Goal: Transaction & Acquisition: Book appointment/travel/reservation

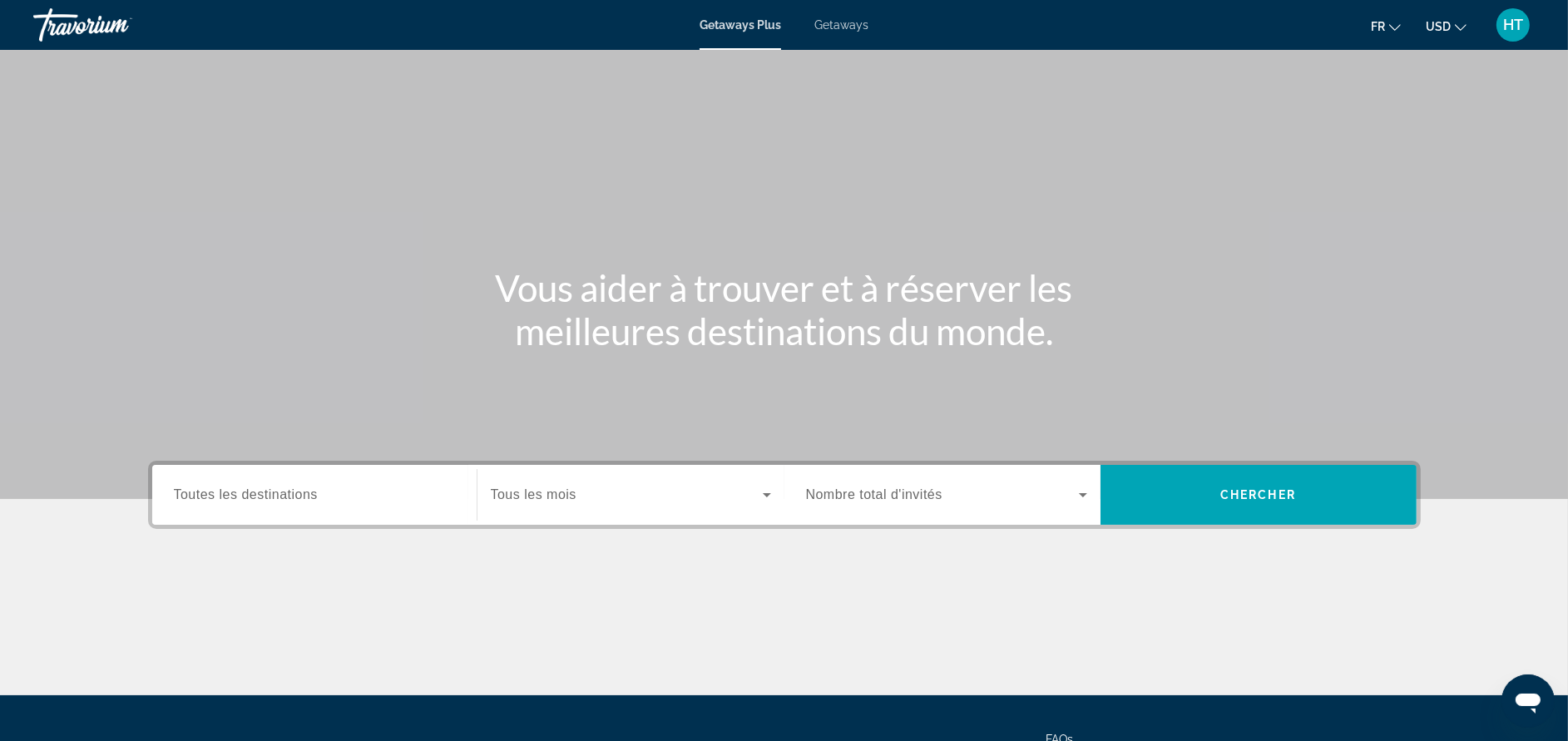
click at [843, 25] on span "Getaways" at bounding box center [841, 25] width 54 height 13
drag, startPoint x: 344, startPoint y: 514, endPoint x: 360, endPoint y: 494, distance: 25.6
click at [360, 494] on div "Search widget" at bounding box center [314, 495] width 281 height 47
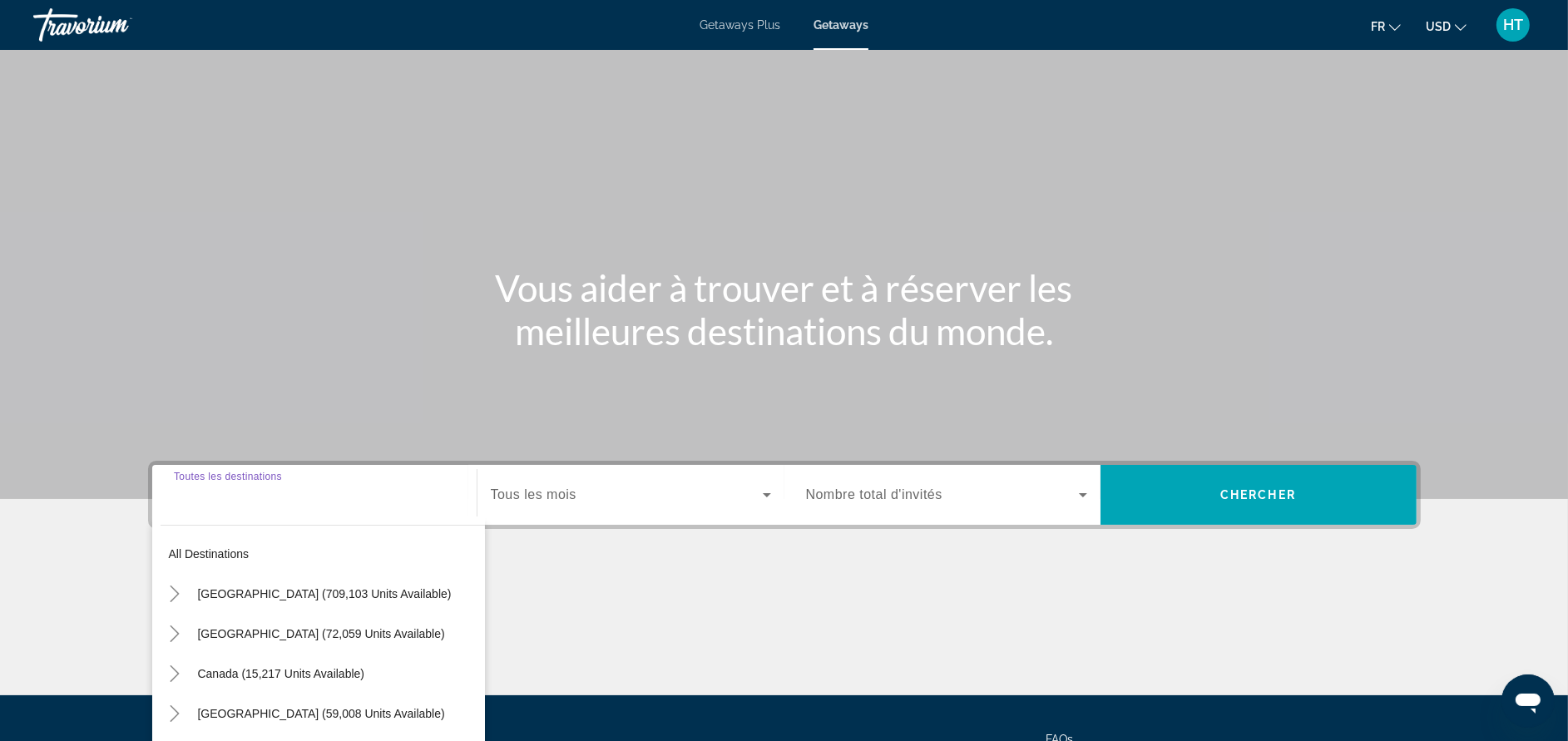
scroll to position [157, 0]
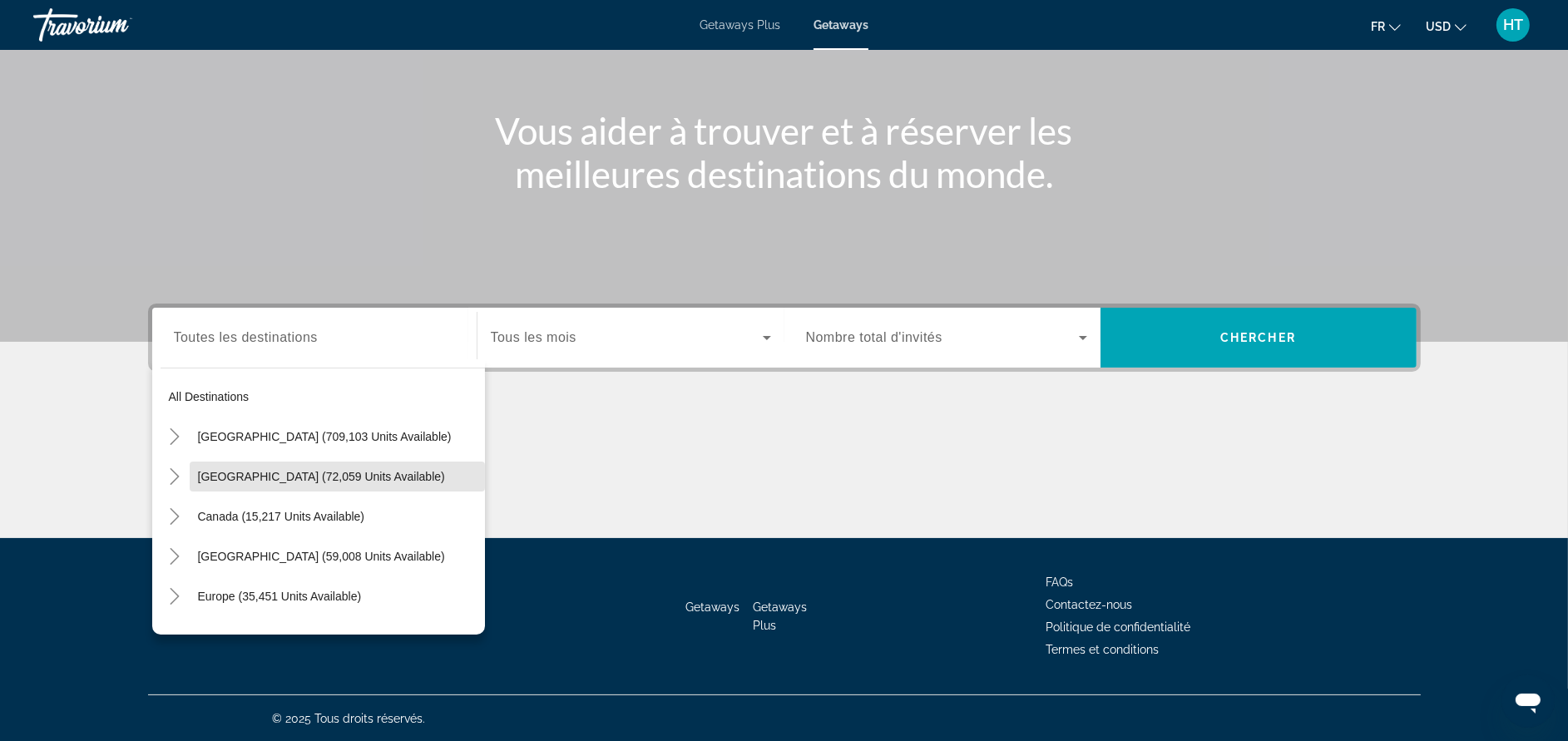
click at [360, 494] on span "Search widget" at bounding box center [337, 476] width 295 height 40
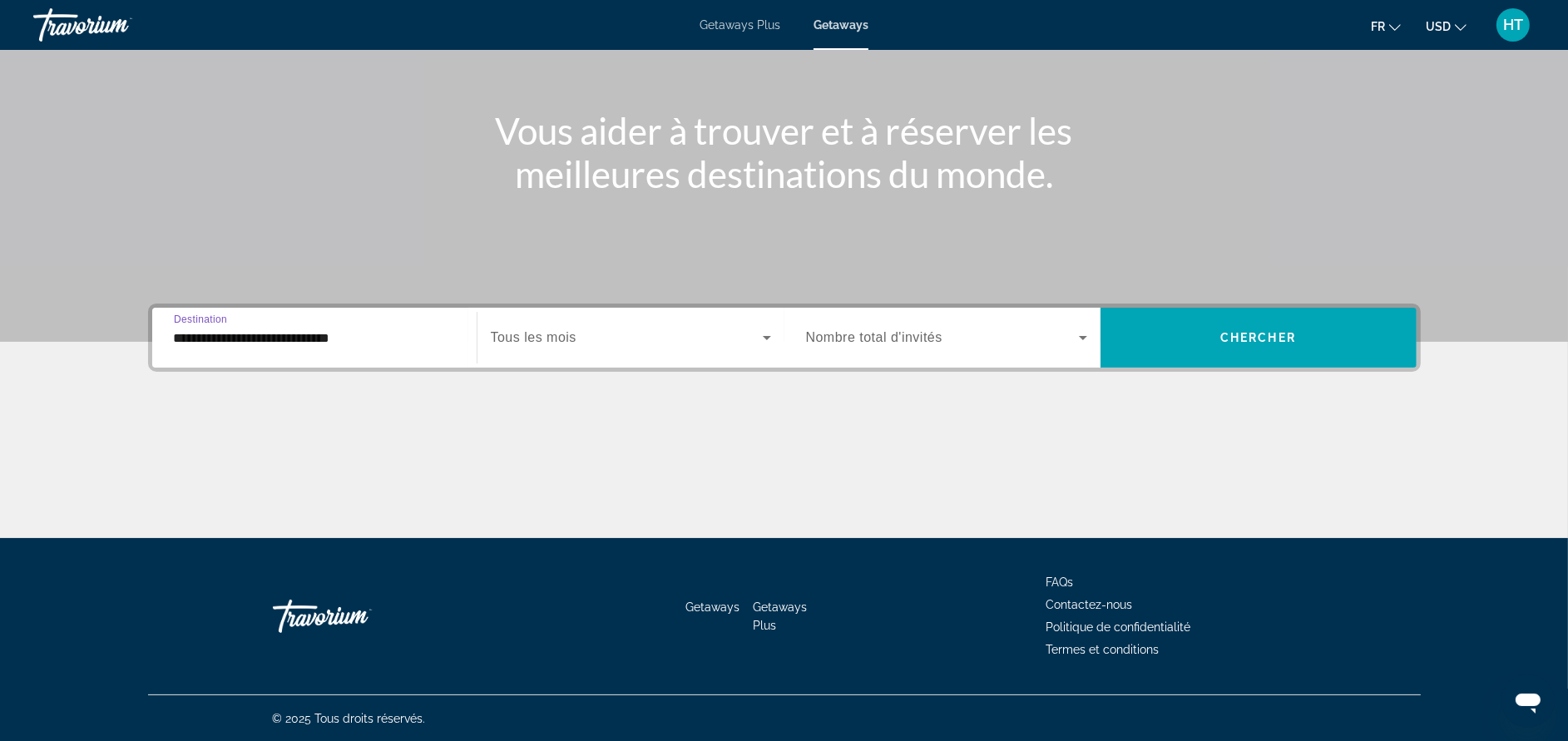
click at [372, 335] on input "**********" at bounding box center [314, 338] width 281 height 20
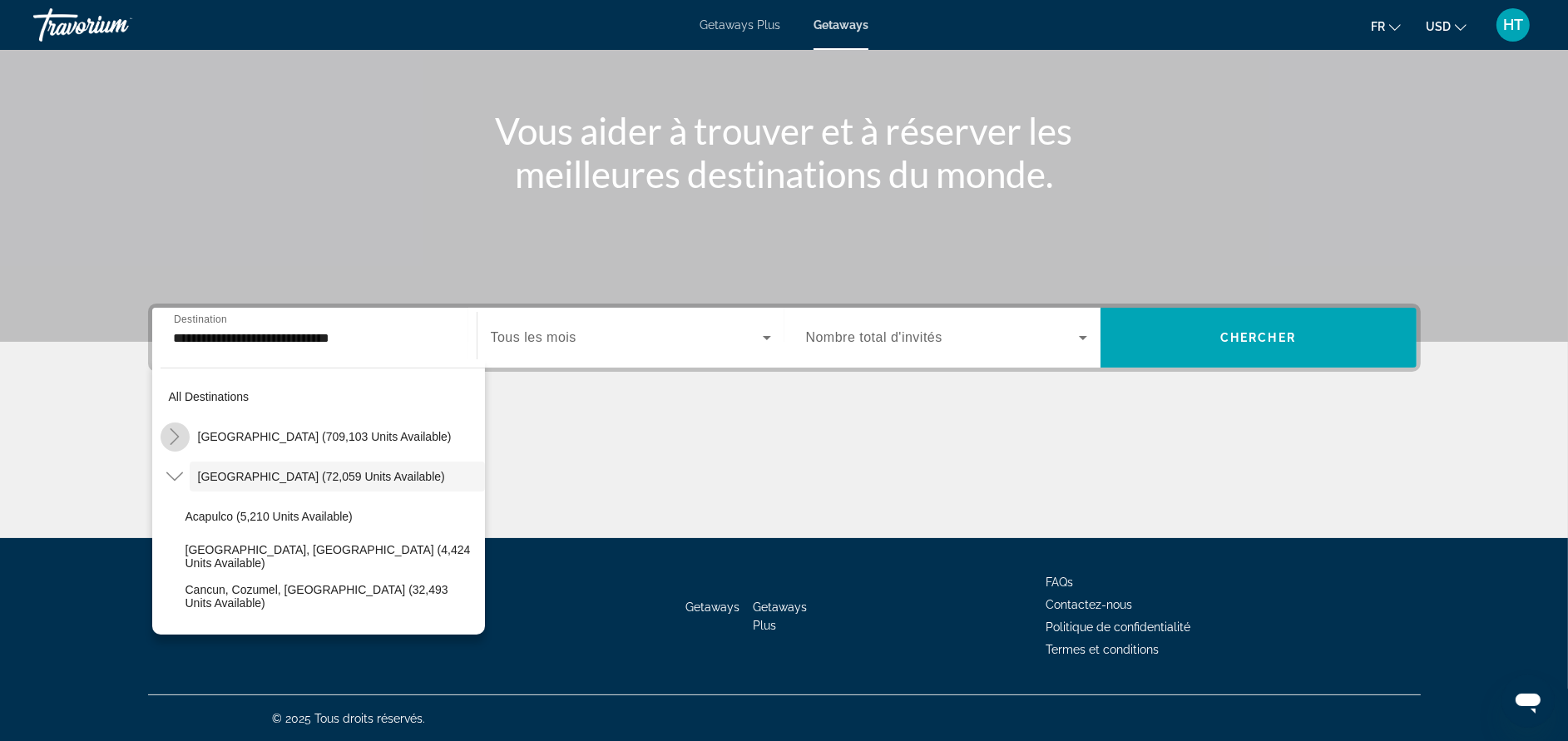
click at [172, 431] on icon "Toggle United States (709,103 units available)" at bounding box center [174, 436] width 17 height 17
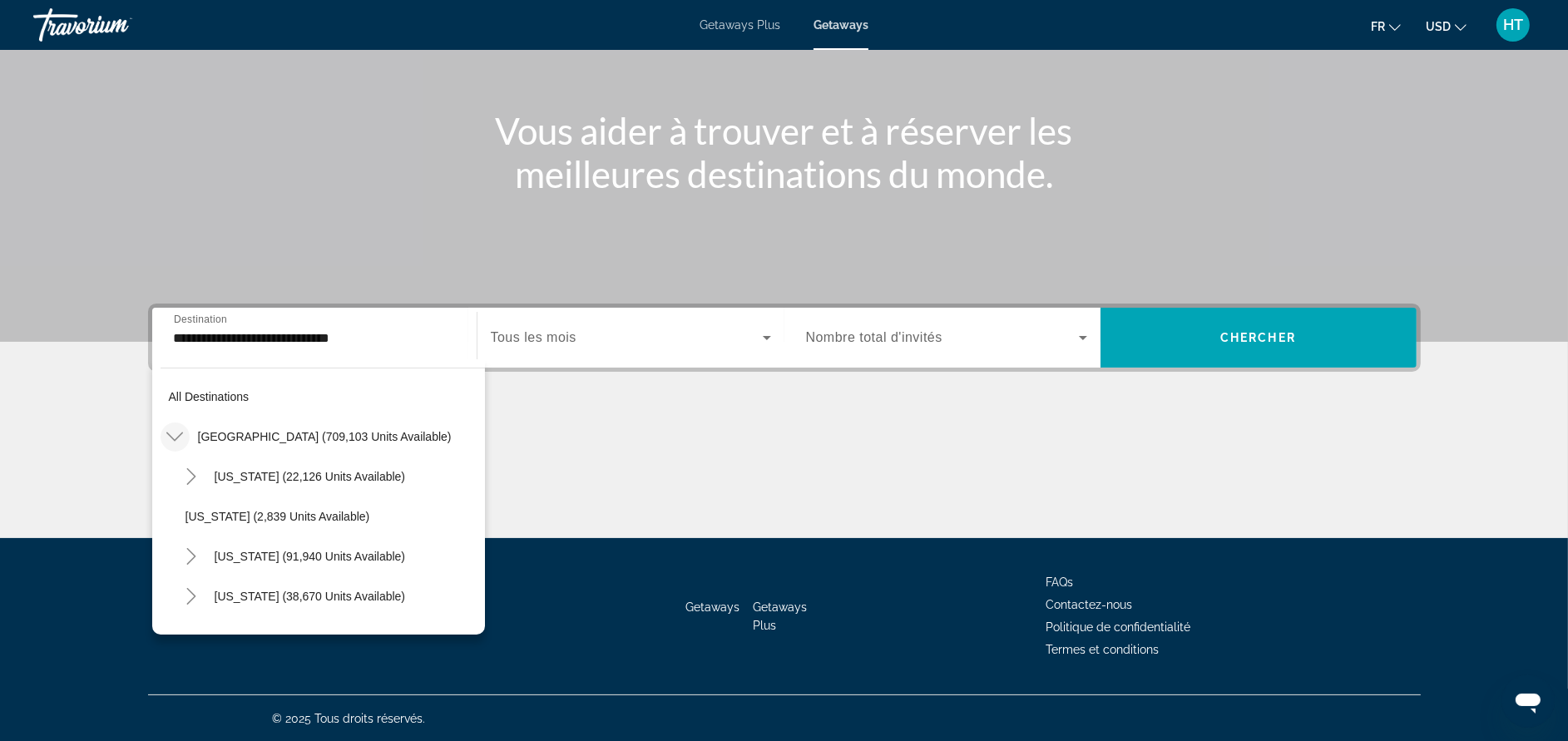
scroll to position [47, 0]
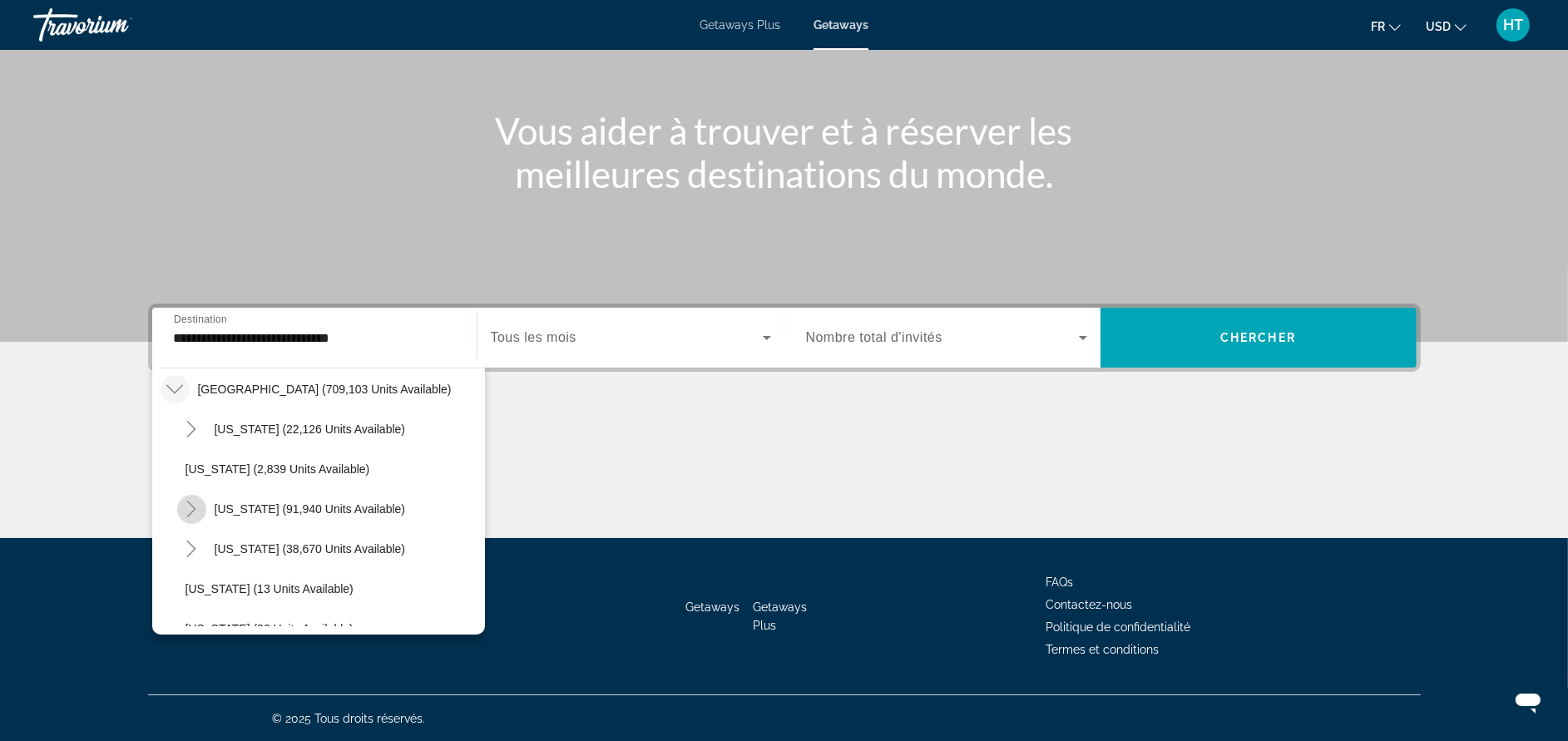
click at [188, 502] on icon "Toggle California (91,940 units available)" at bounding box center [191, 508] width 17 height 17
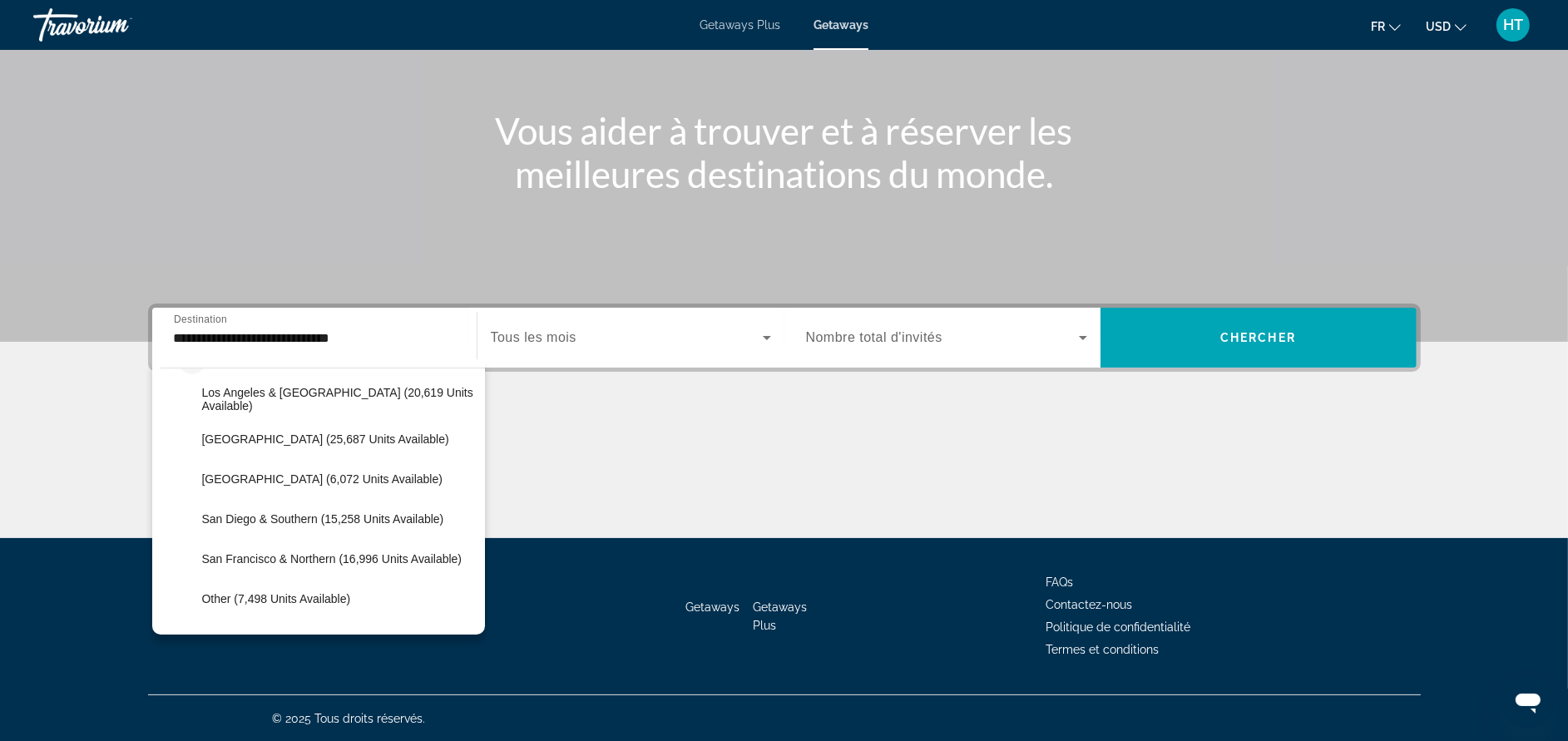
scroll to position [247, 0]
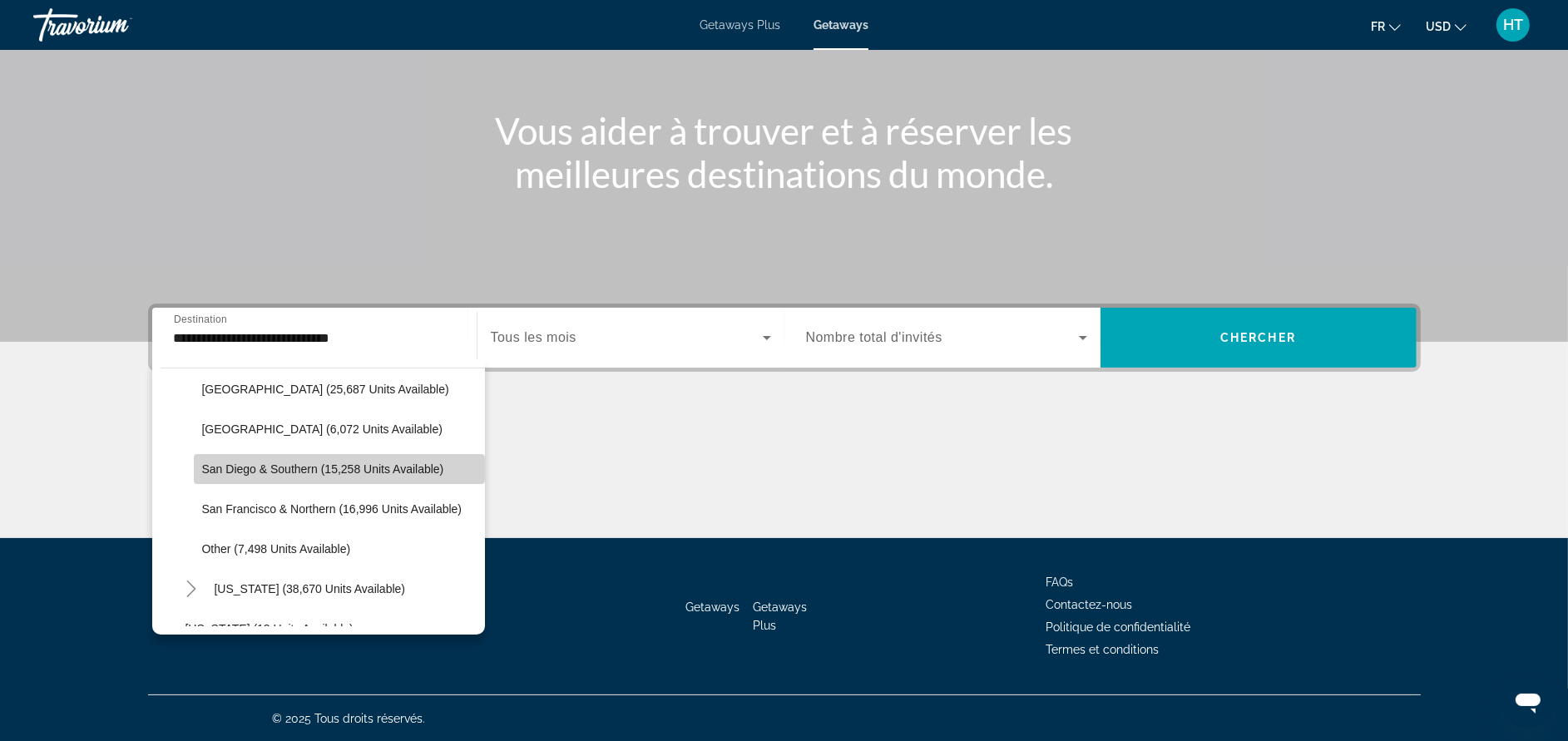
click at [392, 463] on span "San Diego & Southern (15,258 units available)" at bounding box center [323, 469] width 242 height 13
type input "**********"
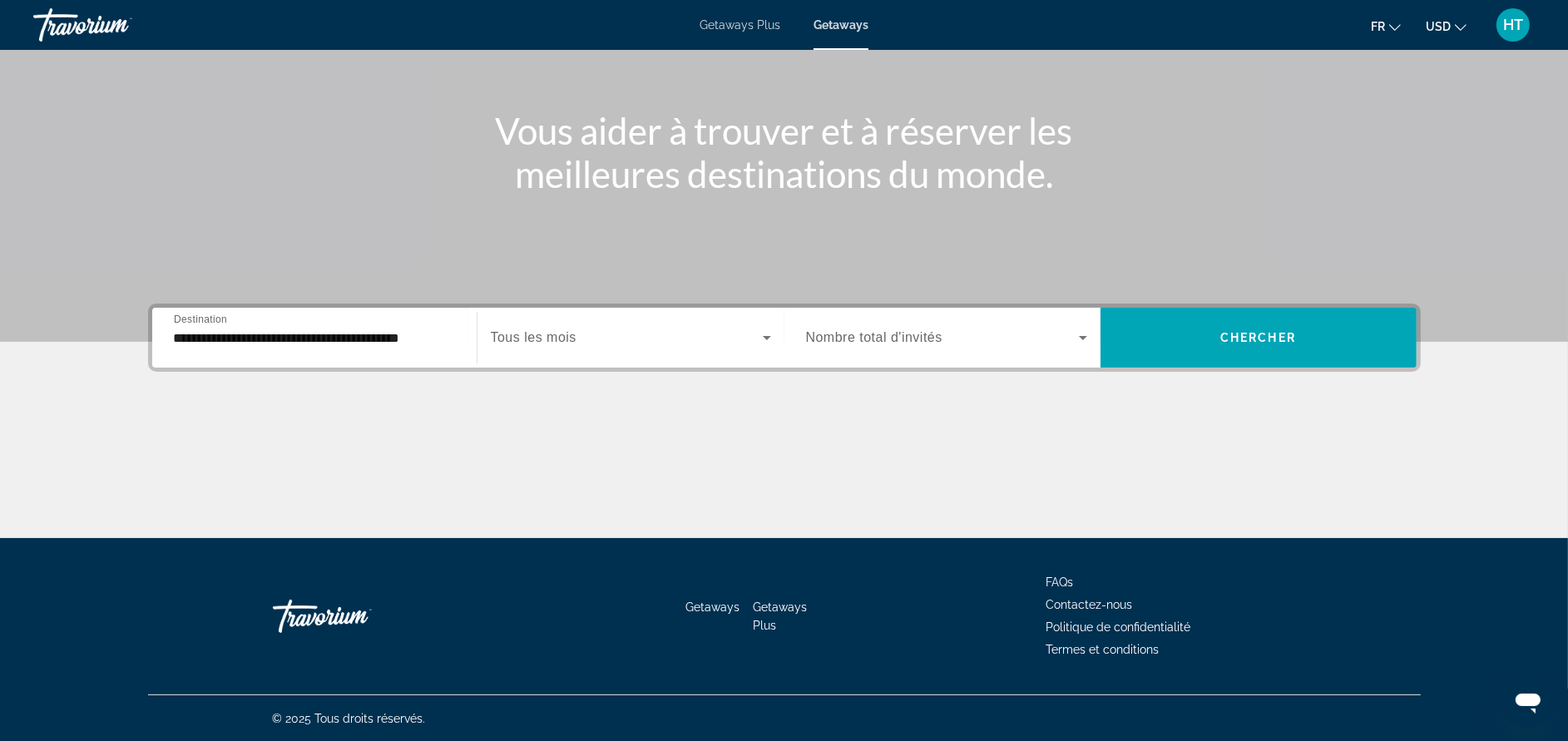
click at [548, 344] on span "Tous les mois" at bounding box center [534, 337] width 86 height 14
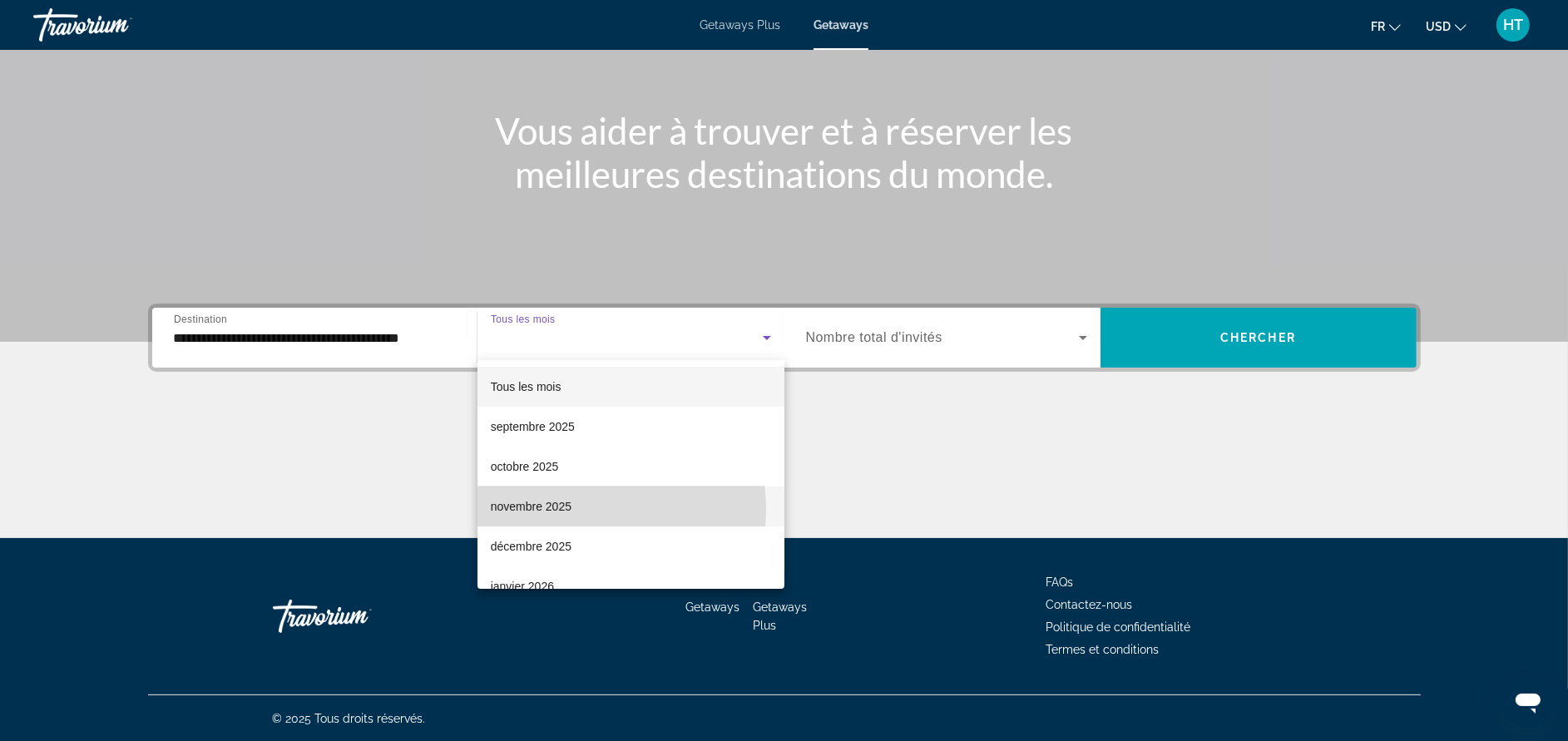
click at [581, 509] on mat-option "novembre 2025" at bounding box center [631, 506] width 307 height 40
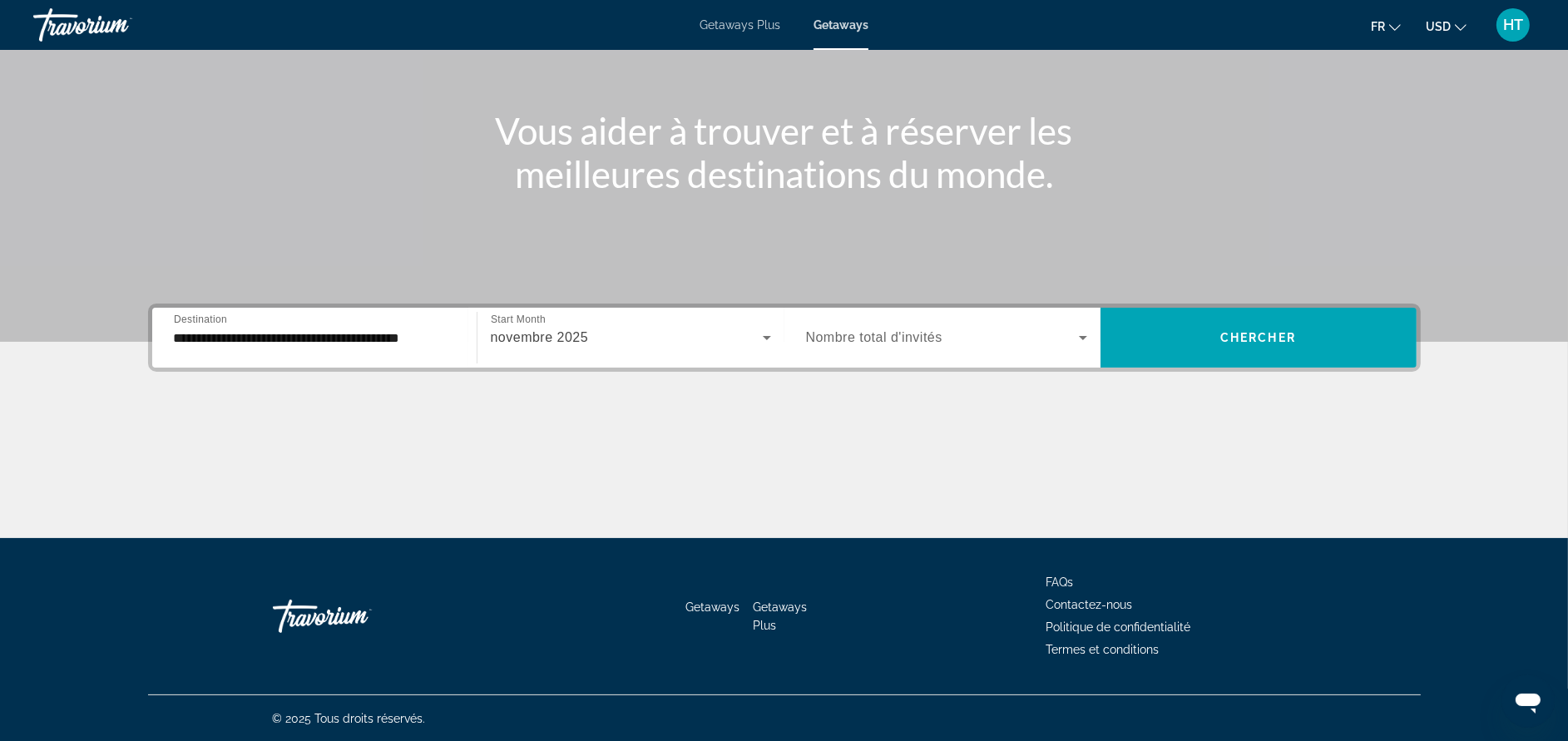
click at [876, 348] on div "Search widget" at bounding box center [947, 337] width 281 height 46
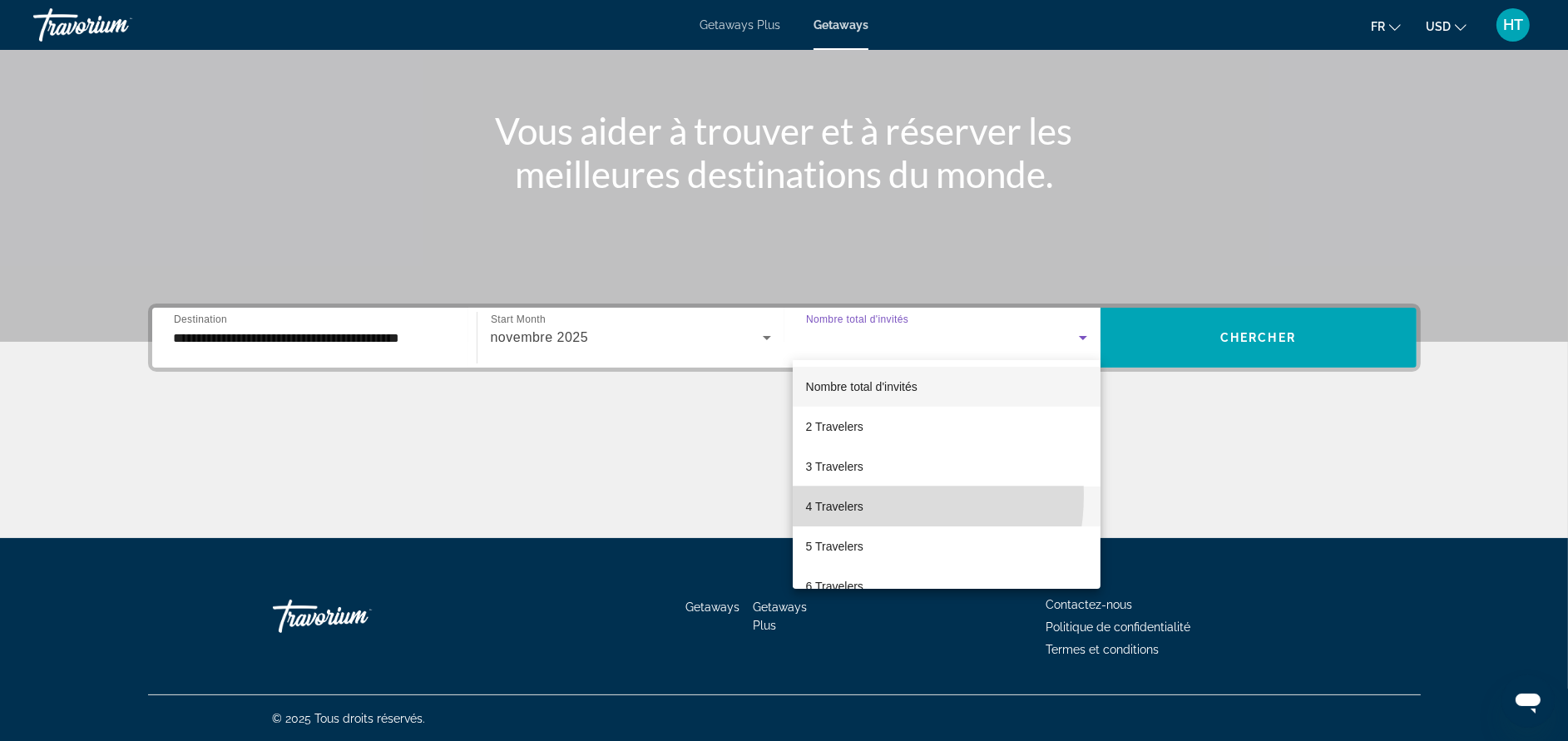
click at [853, 495] on mat-option "4 Travelers" at bounding box center [947, 506] width 308 height 40
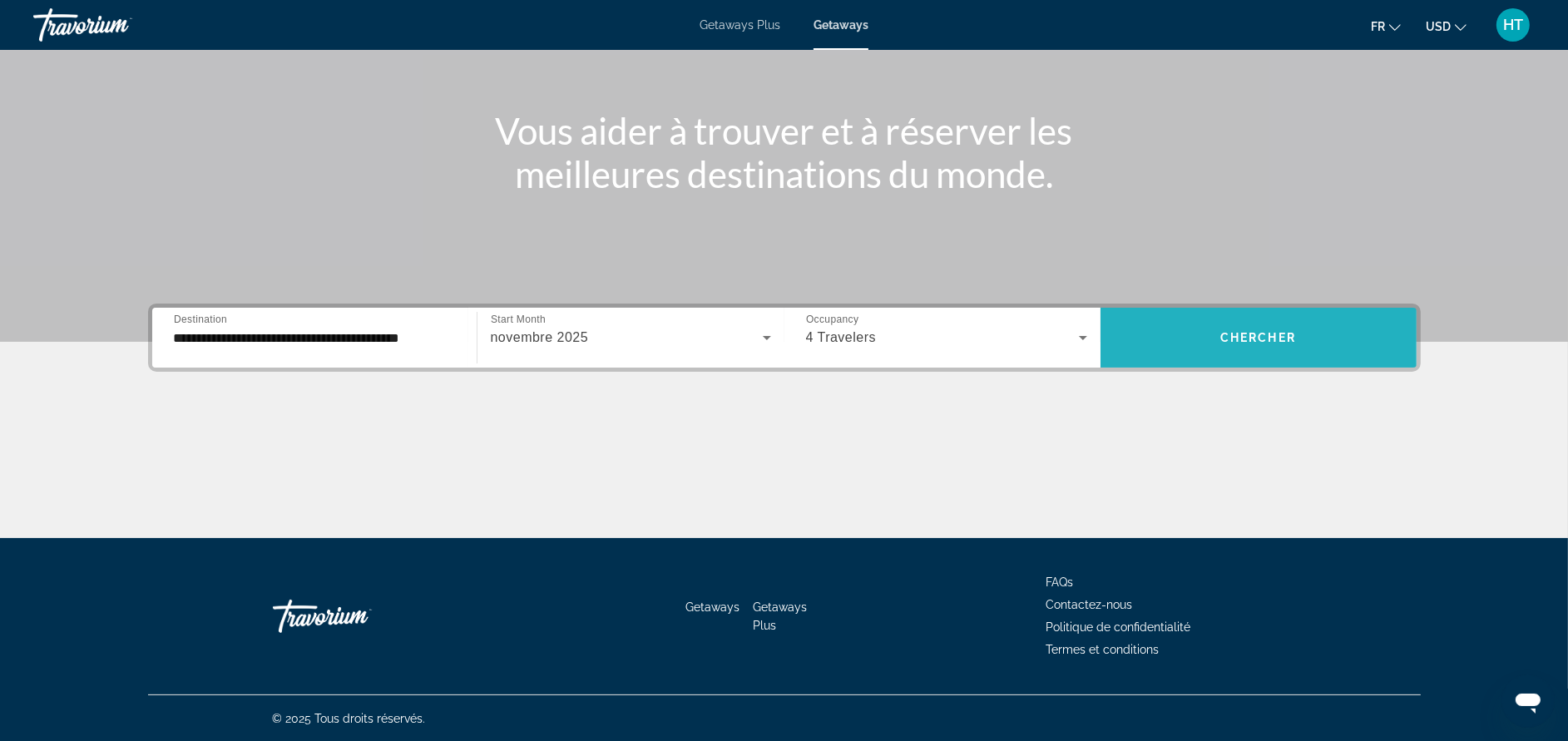
click at [1231, 324] on span "Search widget" at bounding box center [1259, 338] width 316 height 40
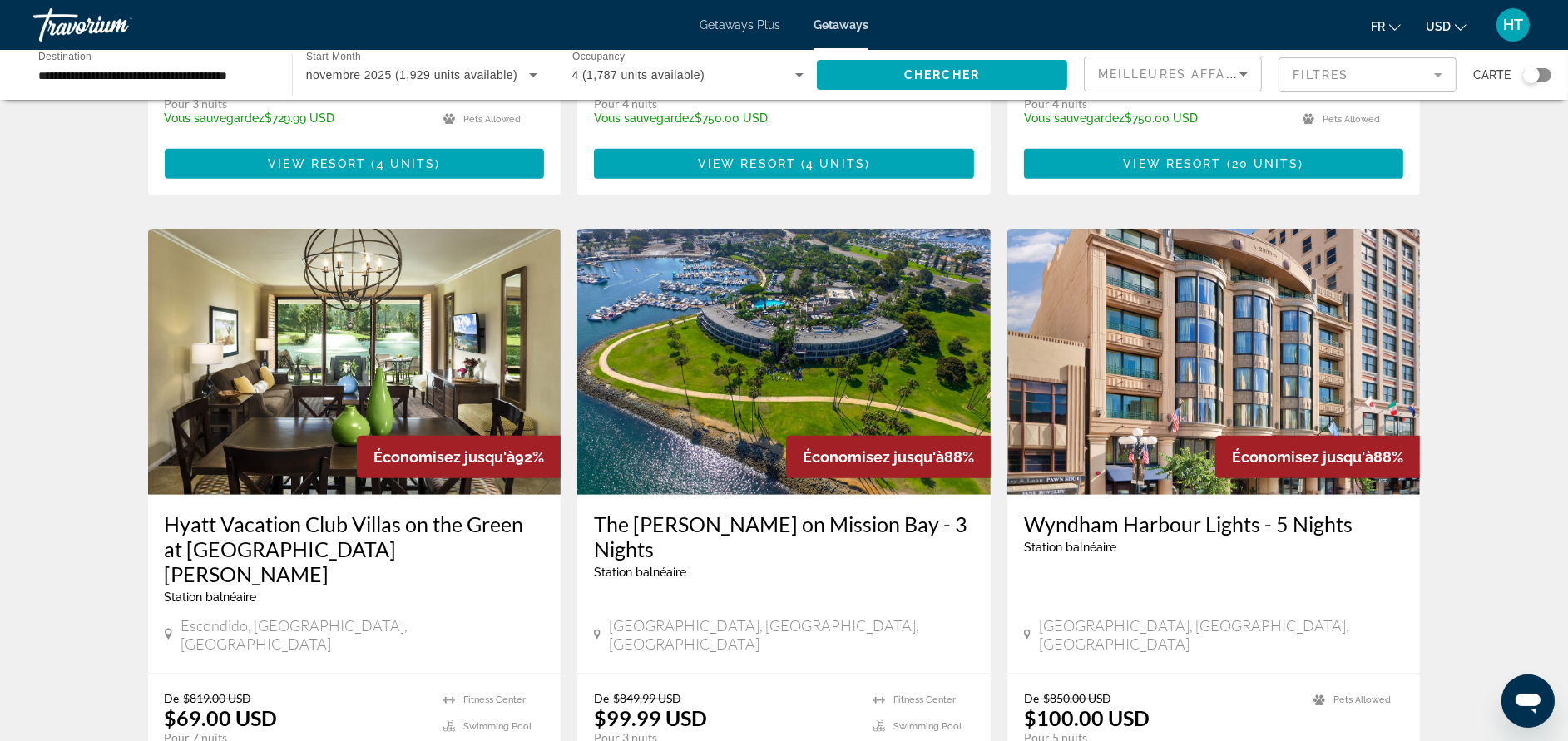
scroll to position [1196, 0]
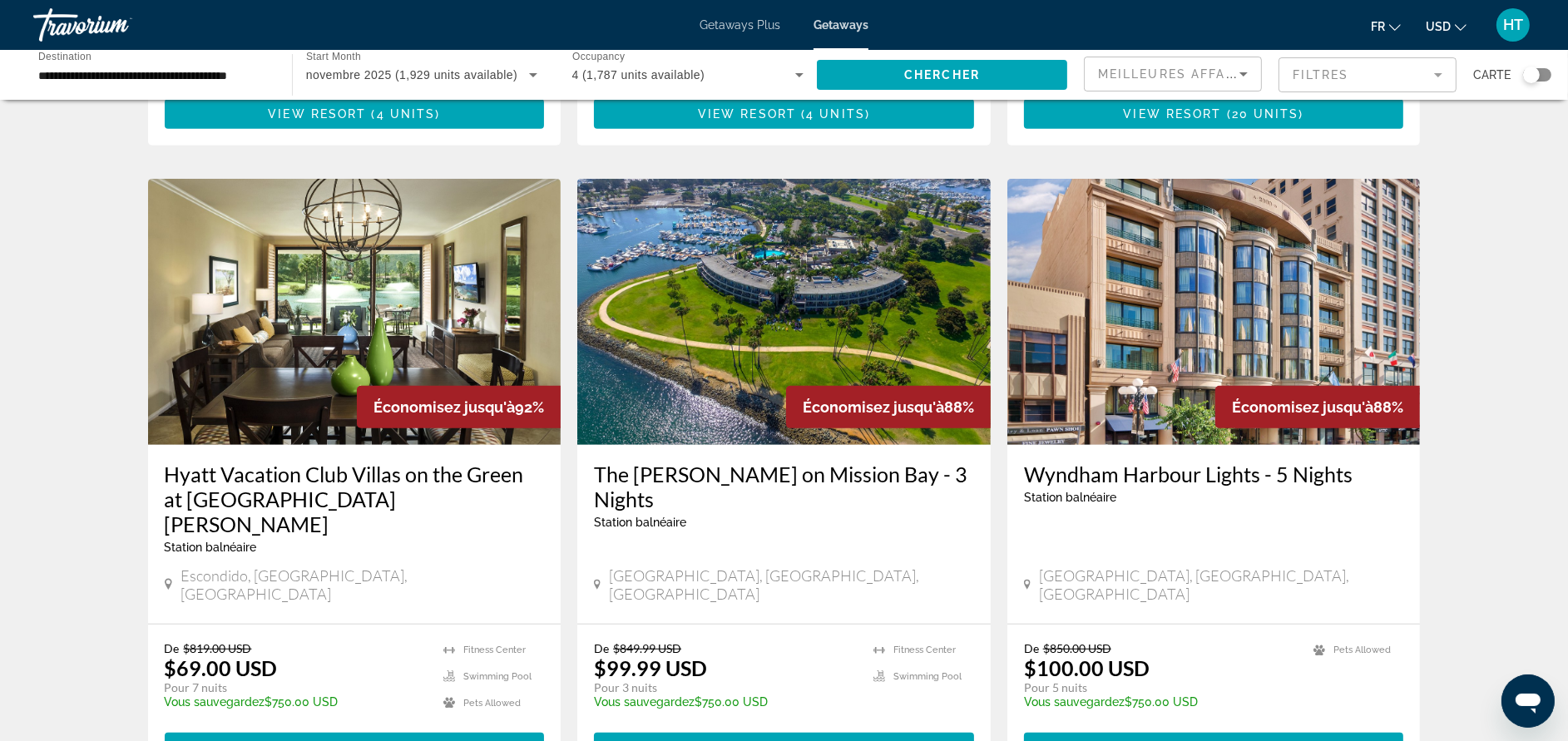
click at [514, 462] on h3 "Hyatt Vacation Club Villas on the Green at [GEOGRAPHIC_DATA][PERSON_NAME]" at bounding box center [355, 498] width 380 height 74
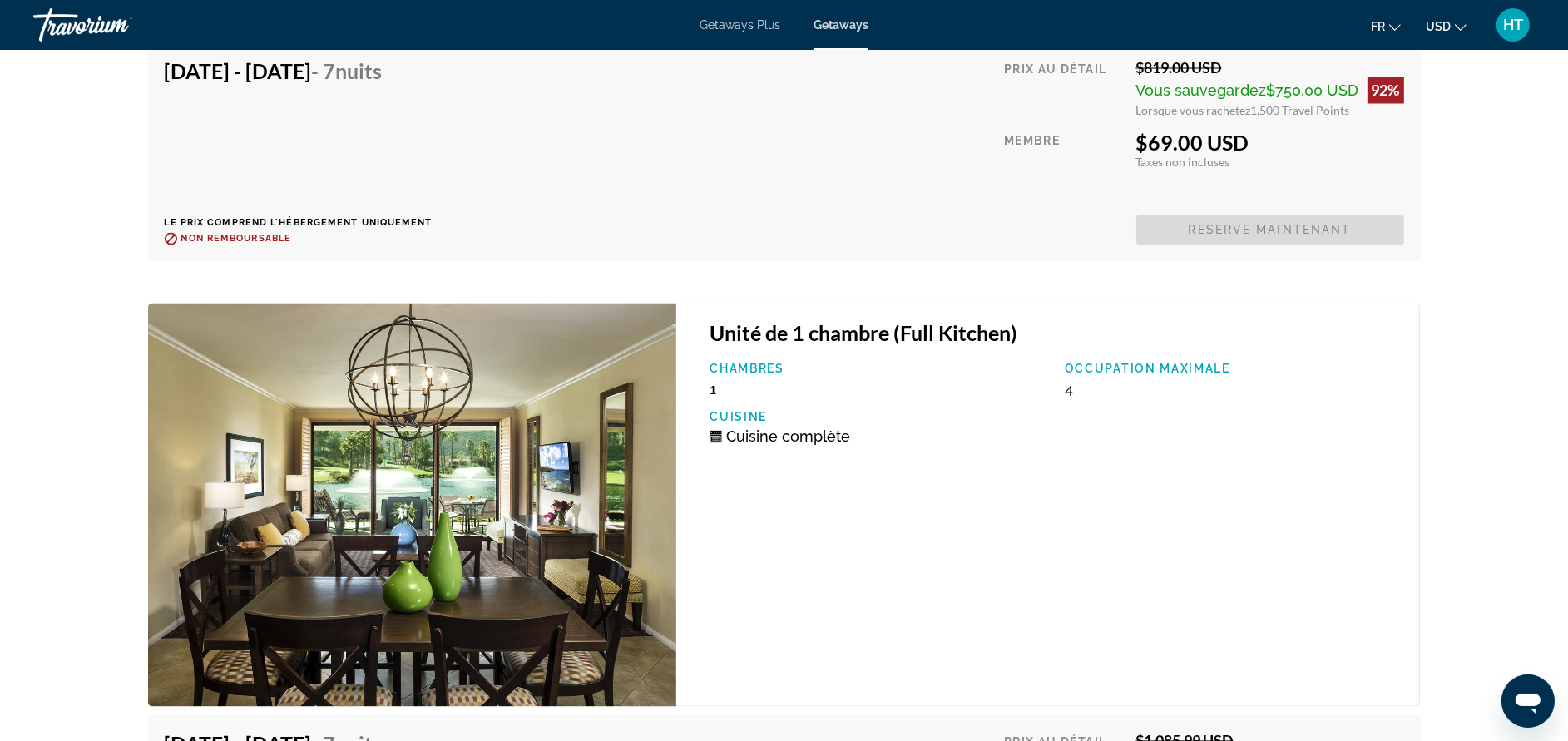
scroll to position [3265, 0]
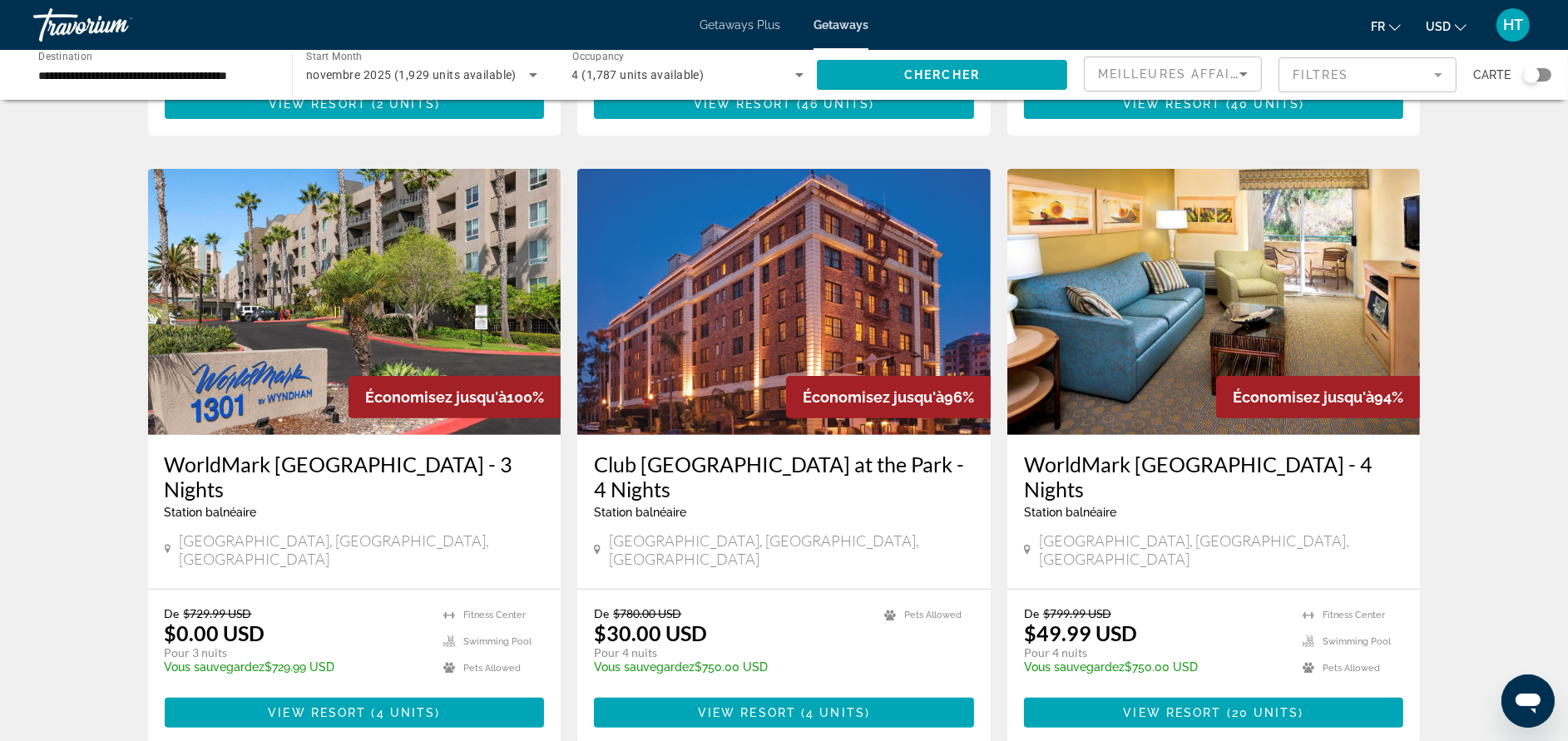
scroll to position [647, 0]
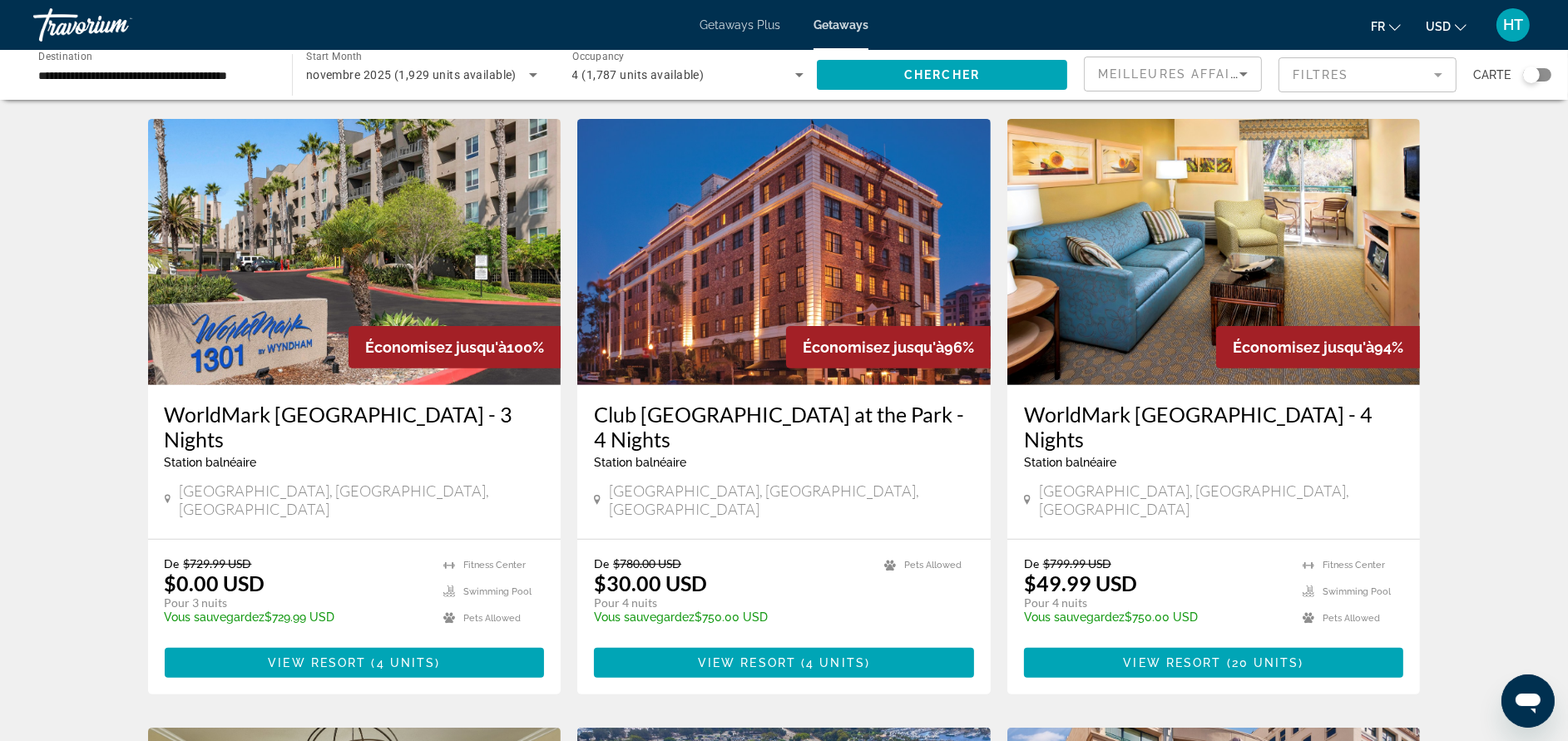
click at [436, 404] on h3 "WorldMark [GEOGRAPHIC_DATA] - 3 Nights" at bounding box center [355, 426] width 380 height 50
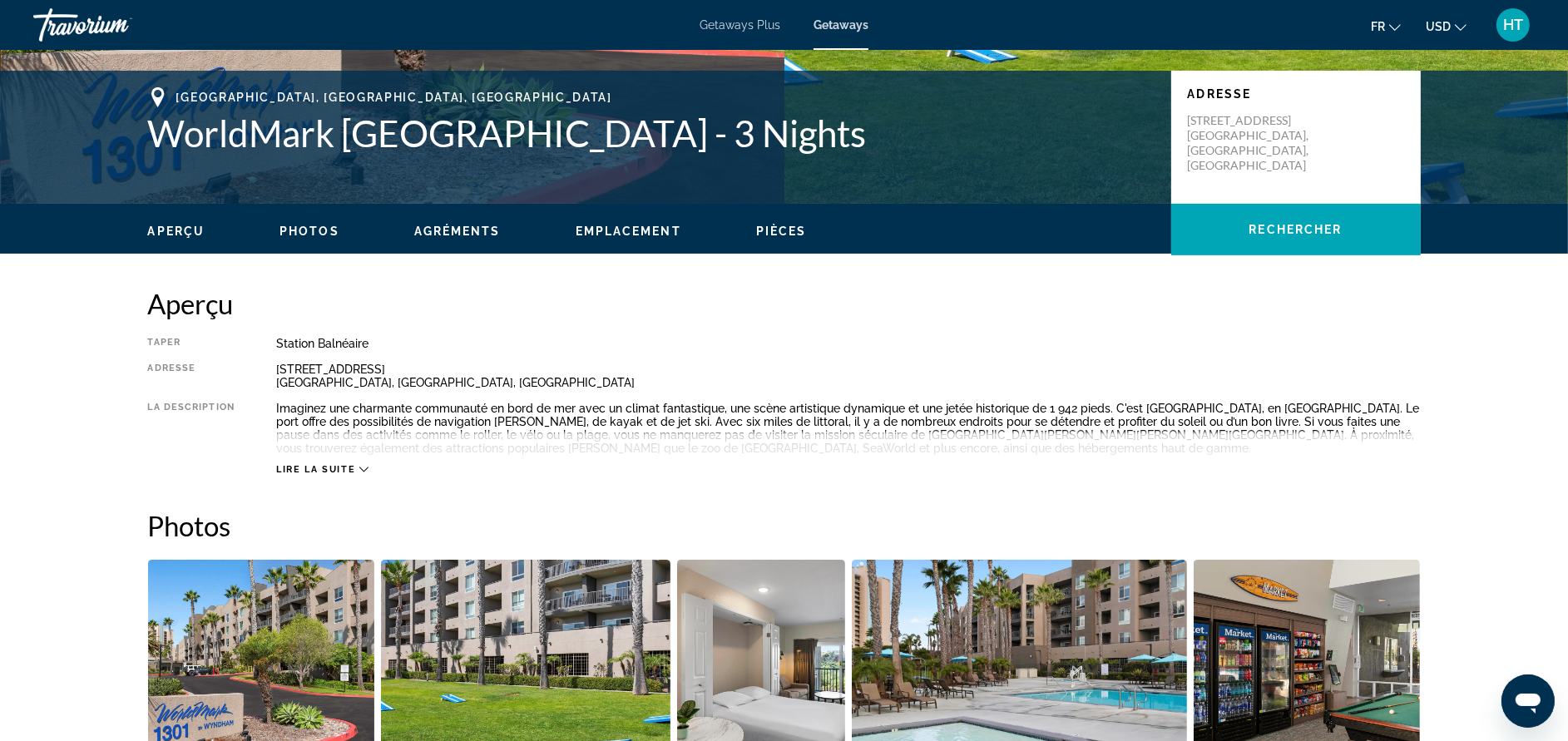
scroll to position [548, 0]
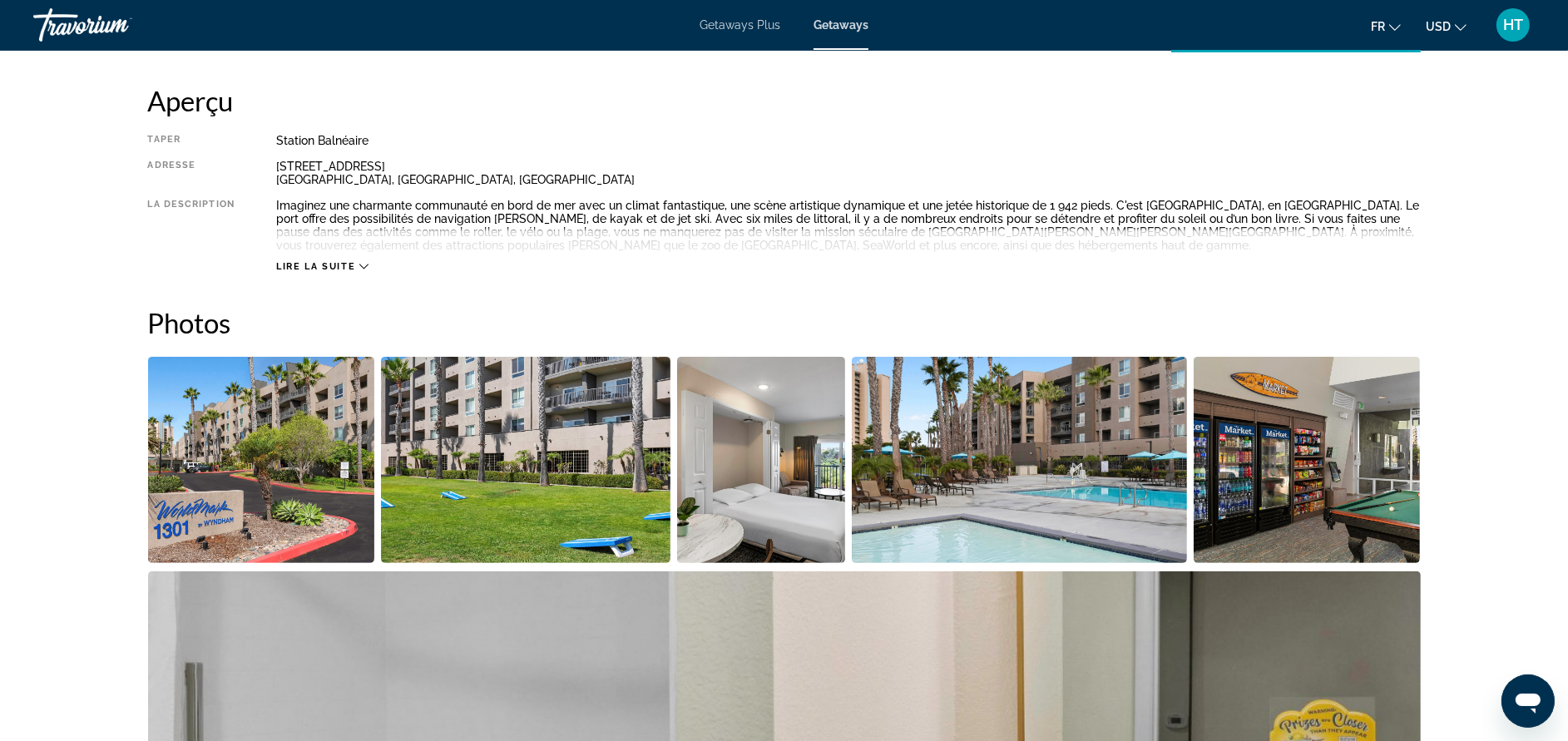
click at [345, 264] on span "Lire la suite" at bounding box center [316, 266] width 79 height 11
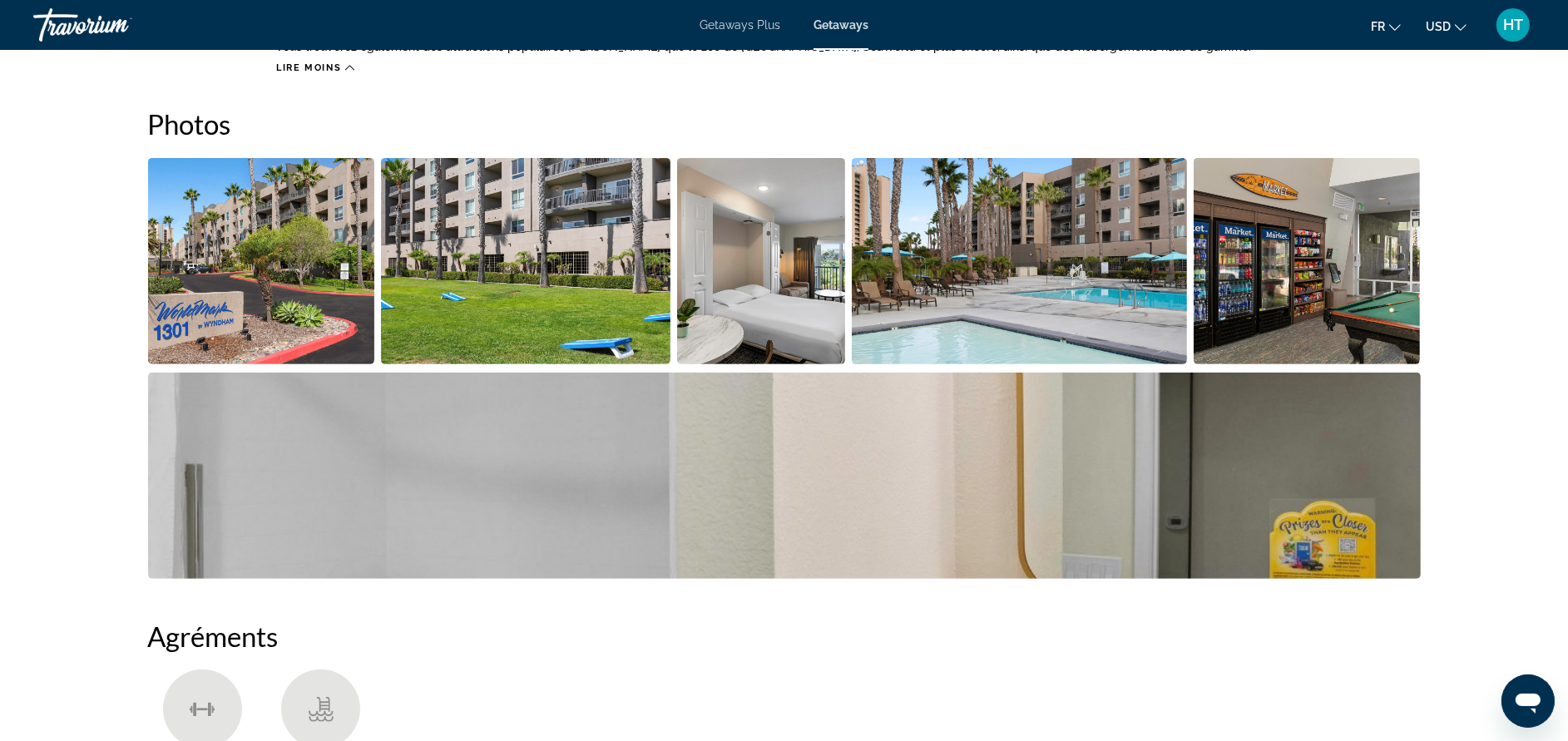
scroll to position [747, 0]
click at [321, 265] on img "Open full-screen image slider" at bounding box center [261, 259] width 227 height 206
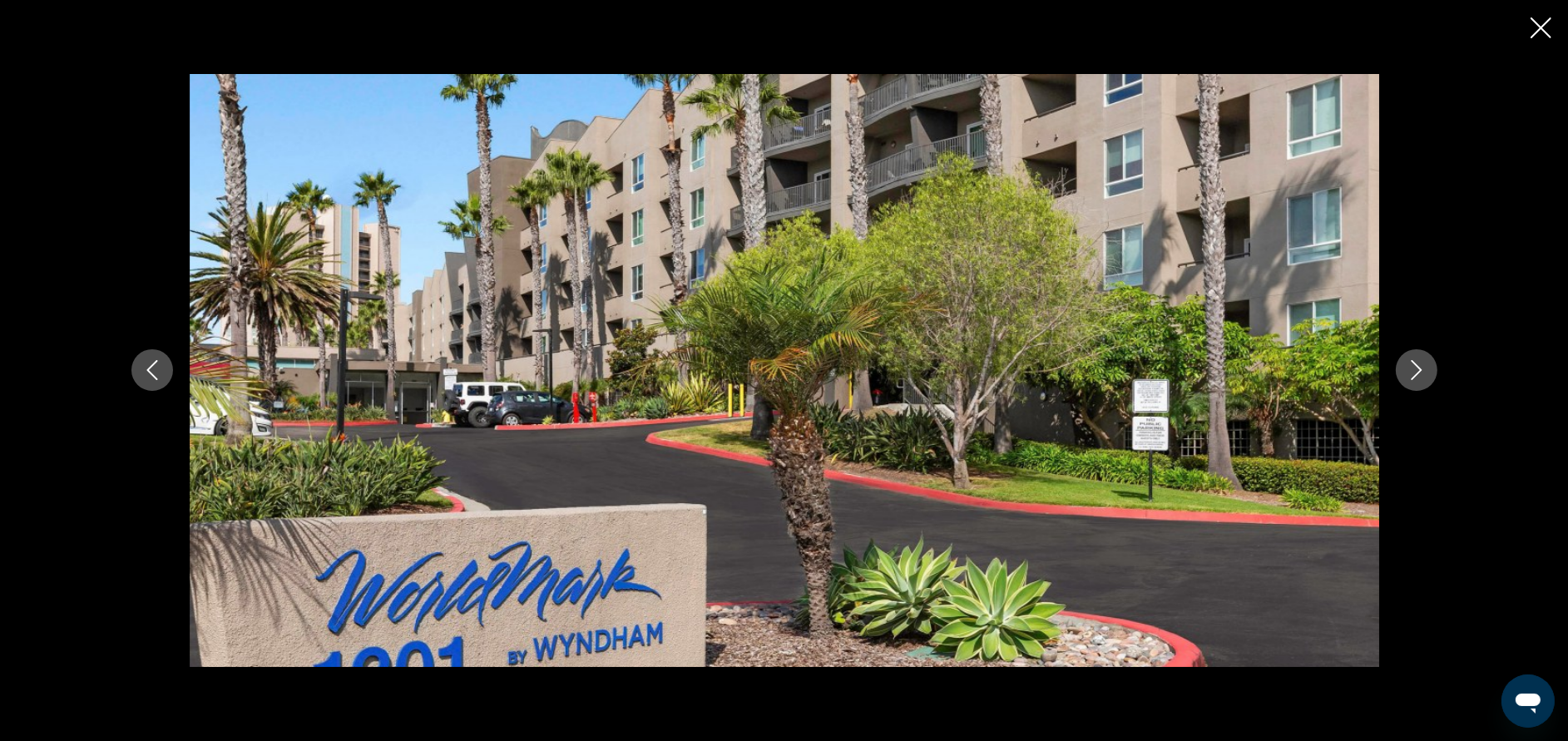
click at [1422, 351] on button "Next image" at bounding box center [1416, 370] width 41 height 41
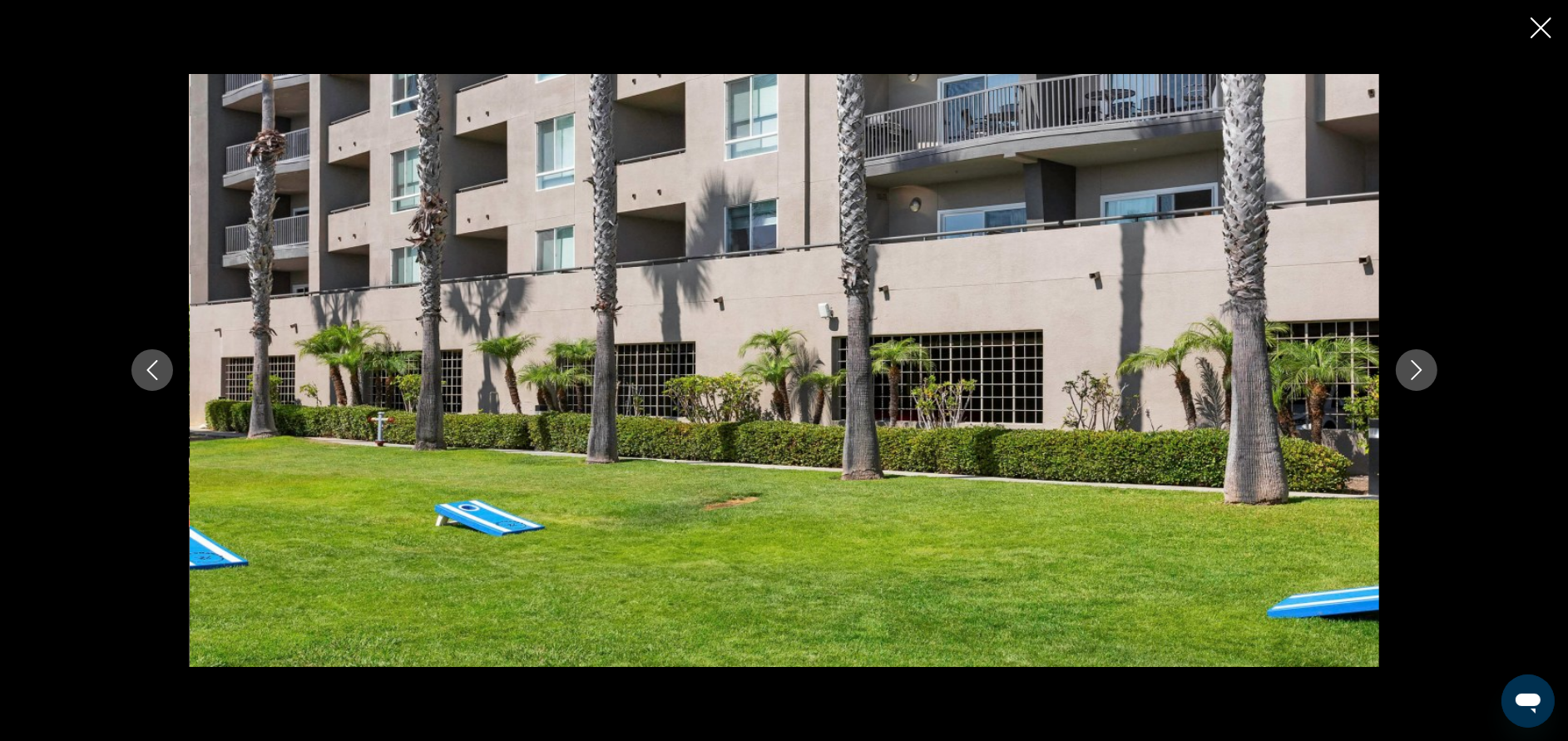
click at [1421, 356] on button "Next image" at bounding box center [1416, 370] width 41 height 41
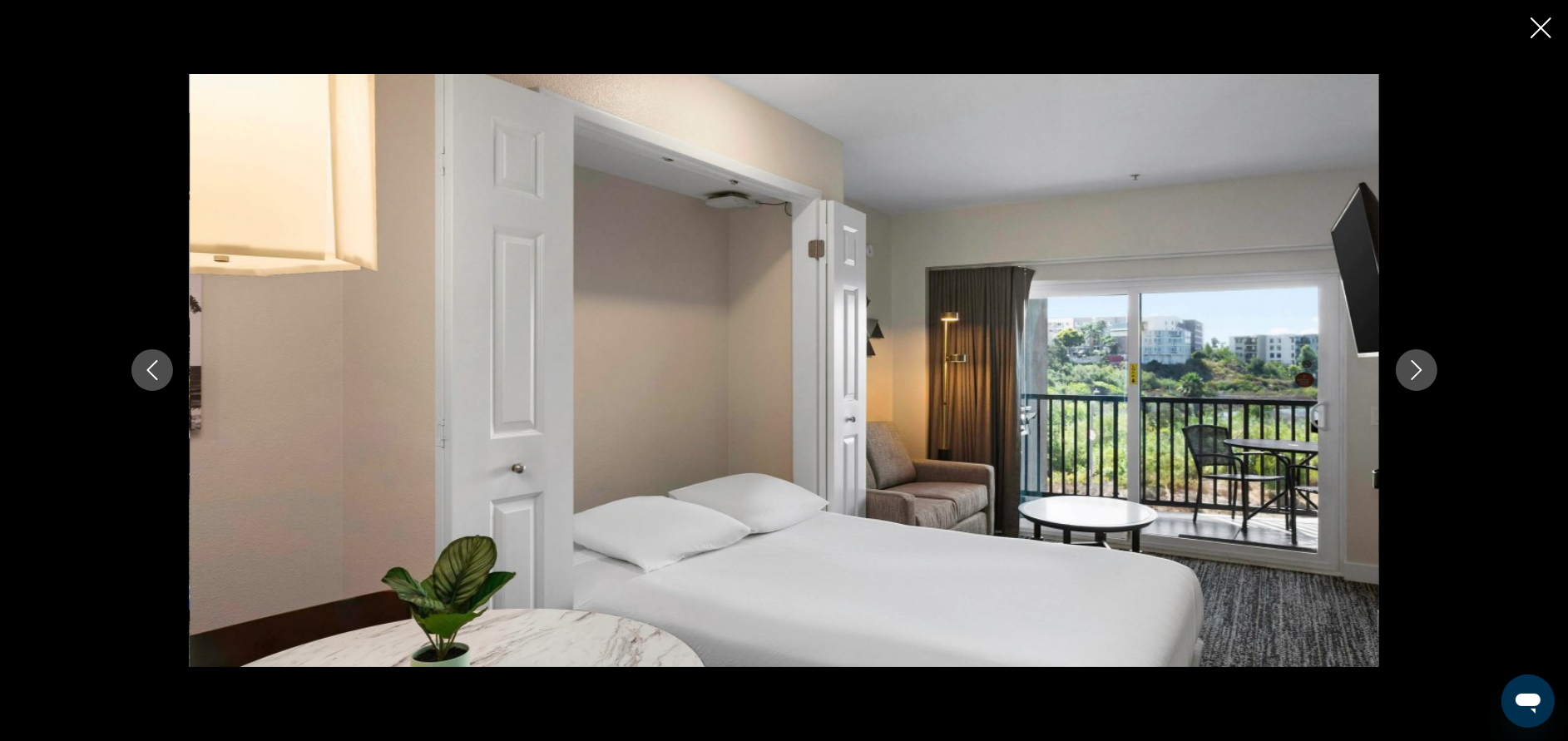
click at [1421, 356] on button "Next image" at bounding box center [1416, 370] width 41 height 41
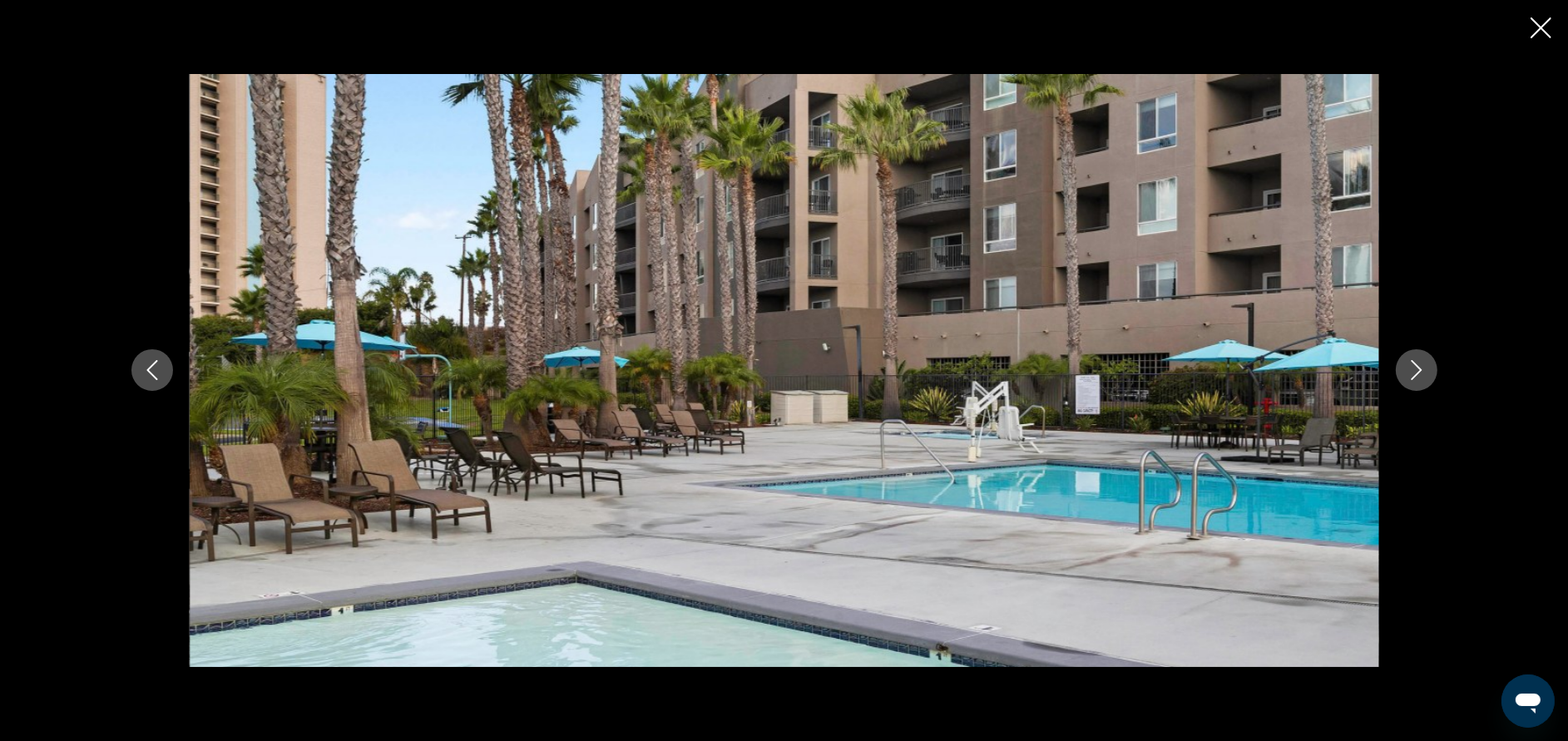
click at [1421, 356] on button "Next image" at bounding box center [1416, 370] width 41 height 41
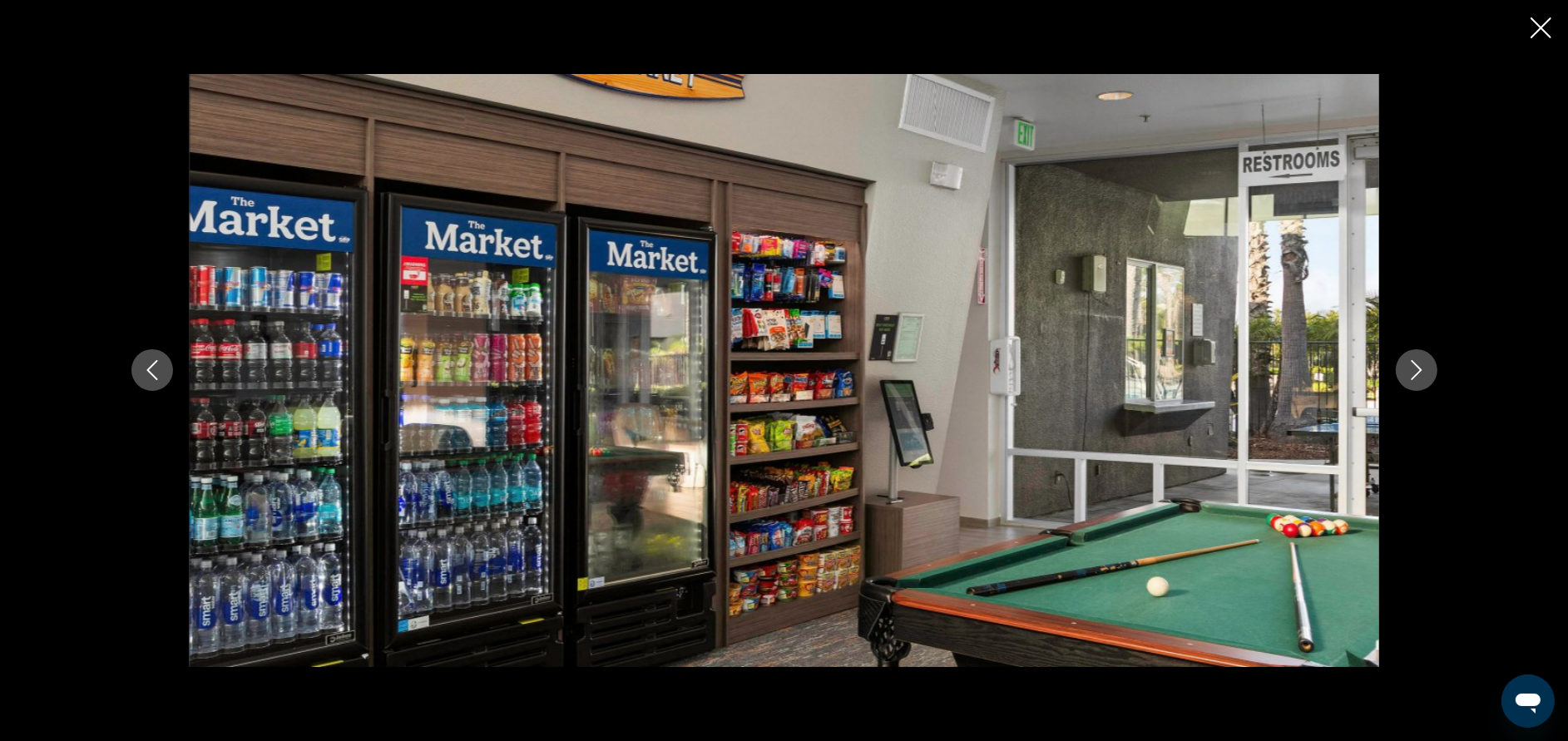
click at [1419, 368] on icon "Next image" at bounding box center [1416, 370] width 20 height 20
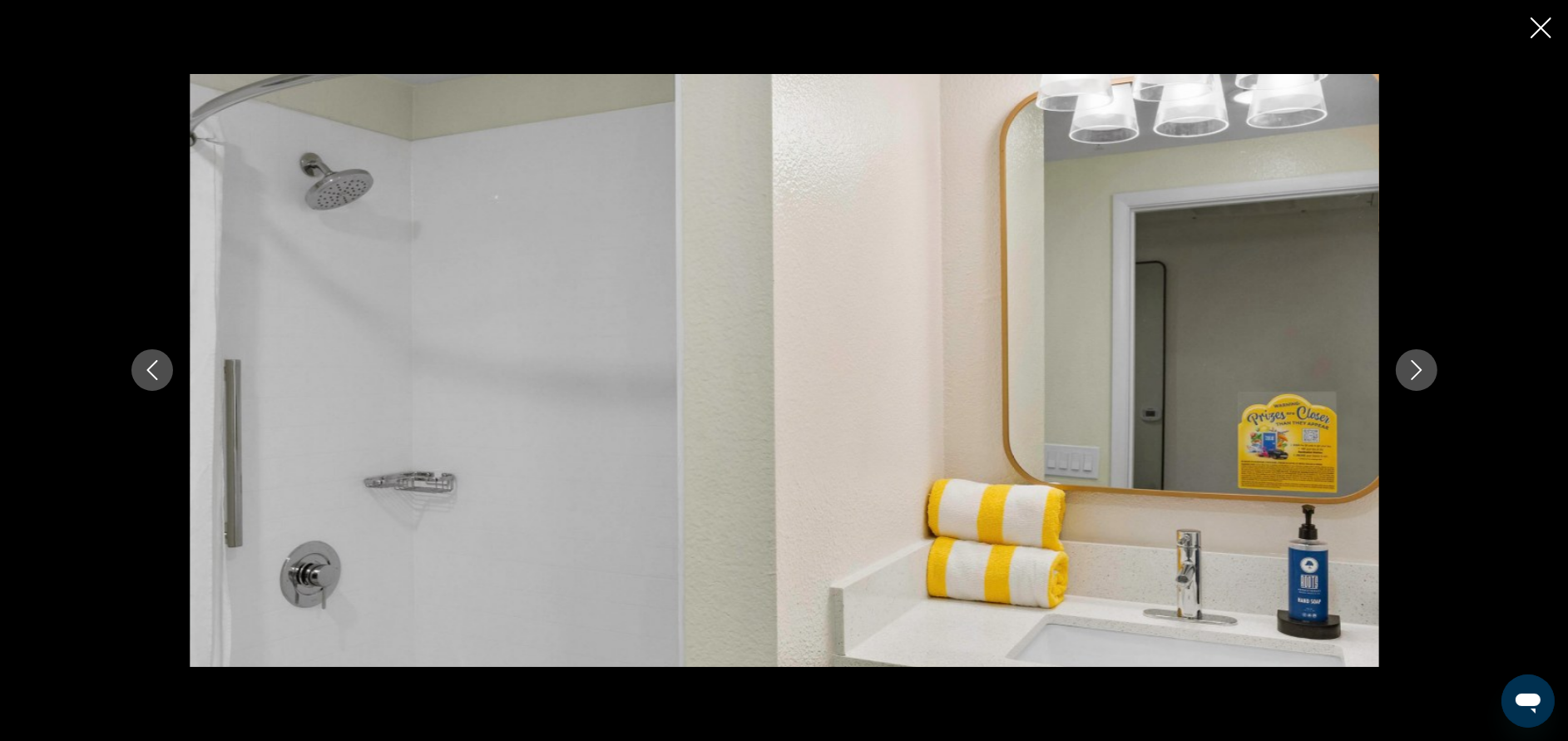
click at [1419, 368] on icon "Next image" at bounding box center [1416, 370] width 20 height 20
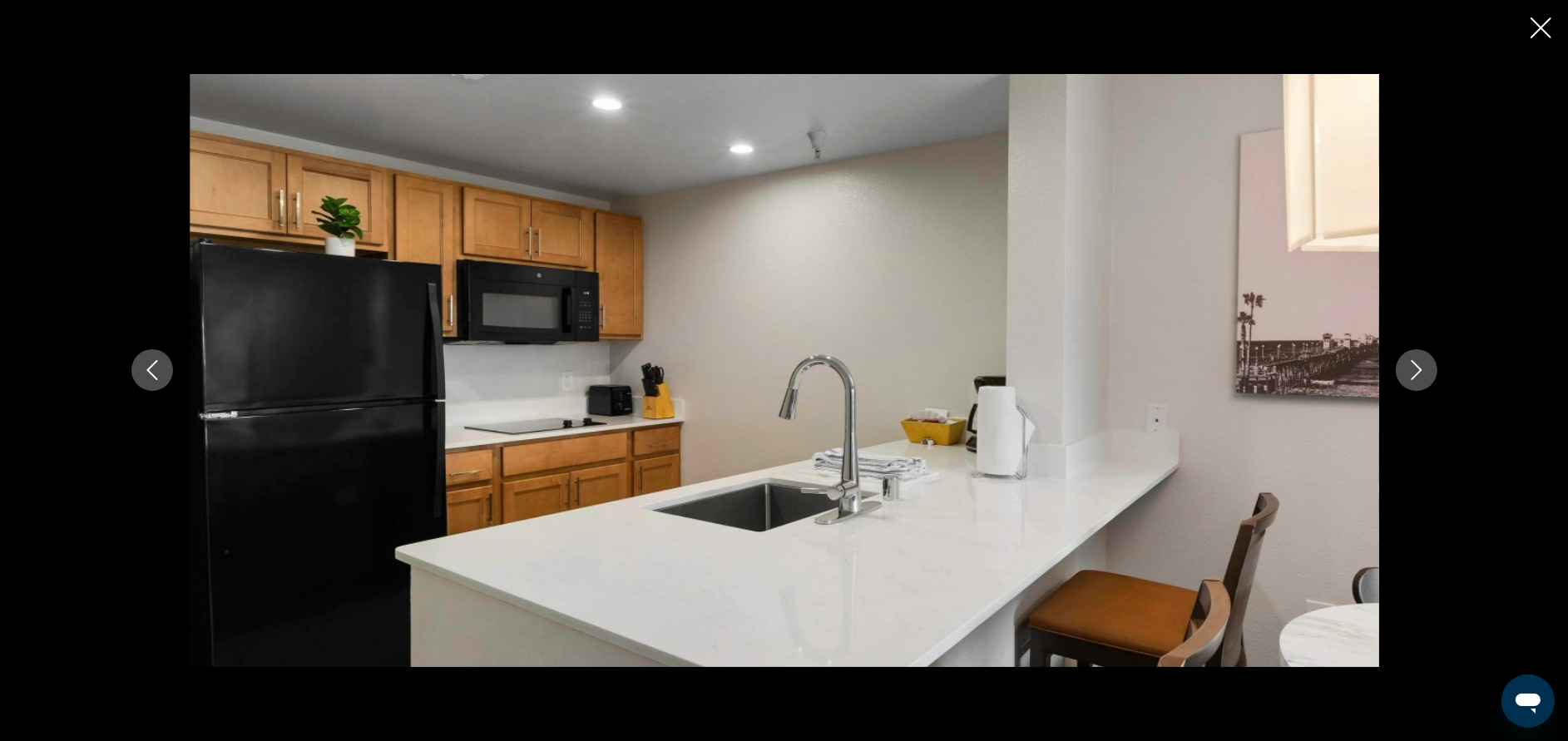
click at [1419, 368] on icon "Next image" at bounding box center [1416, 370] width 20 height 20
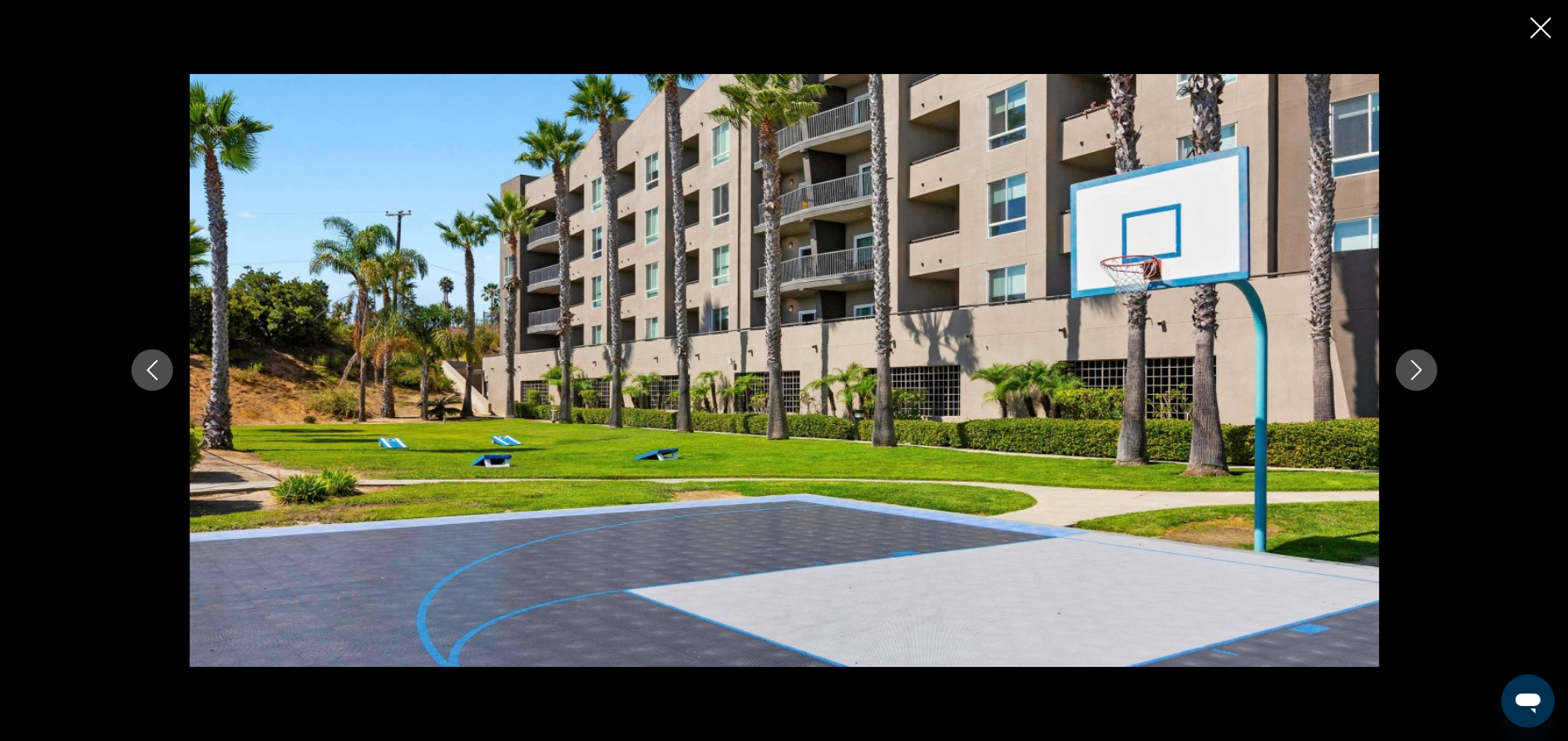
click at [1419, 368] on icon "Next image" at bounding box center [1416, 370] width 20 height 20
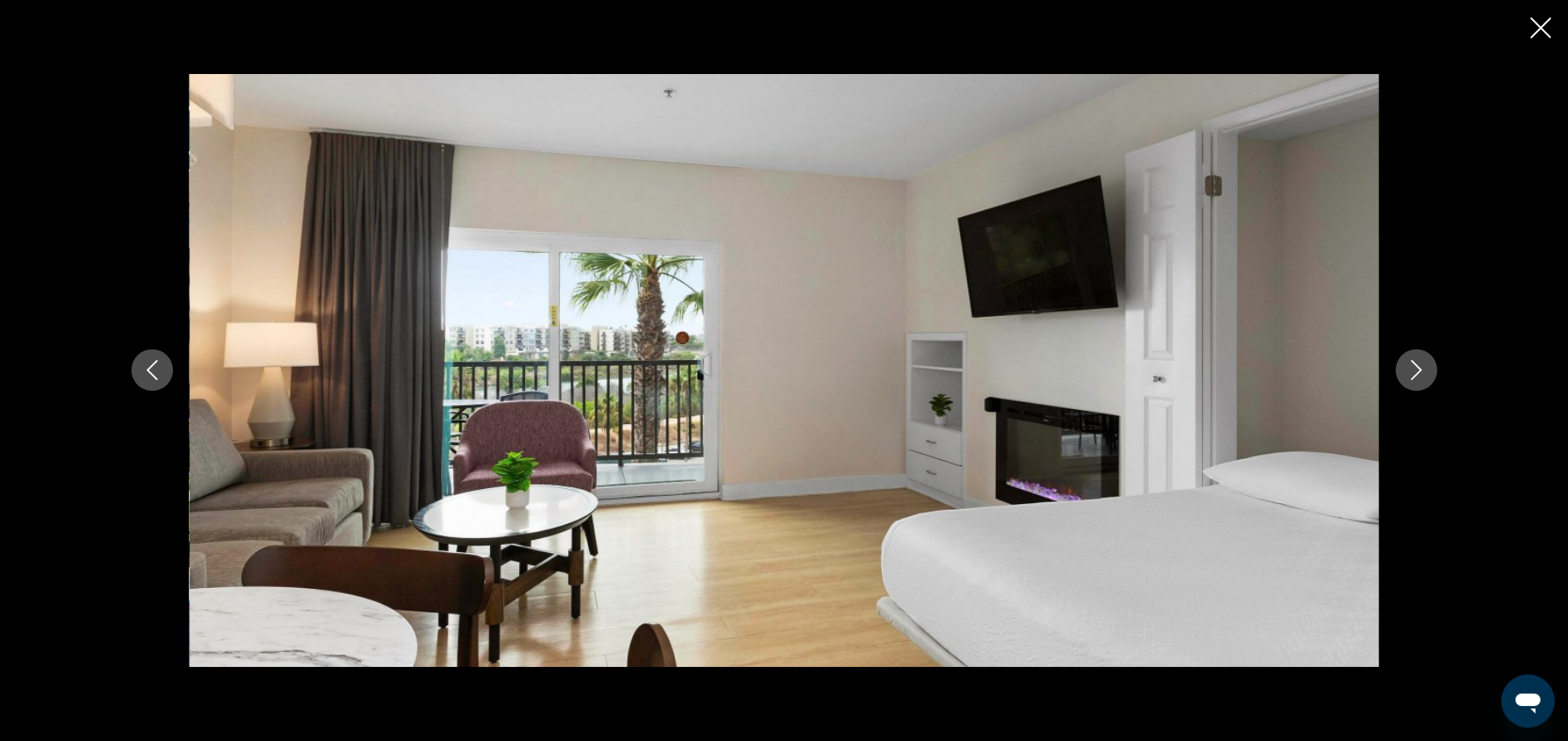
click at [1419, 368] on icon "Next image" at bounding box center [1416, 370] width 20 height 20
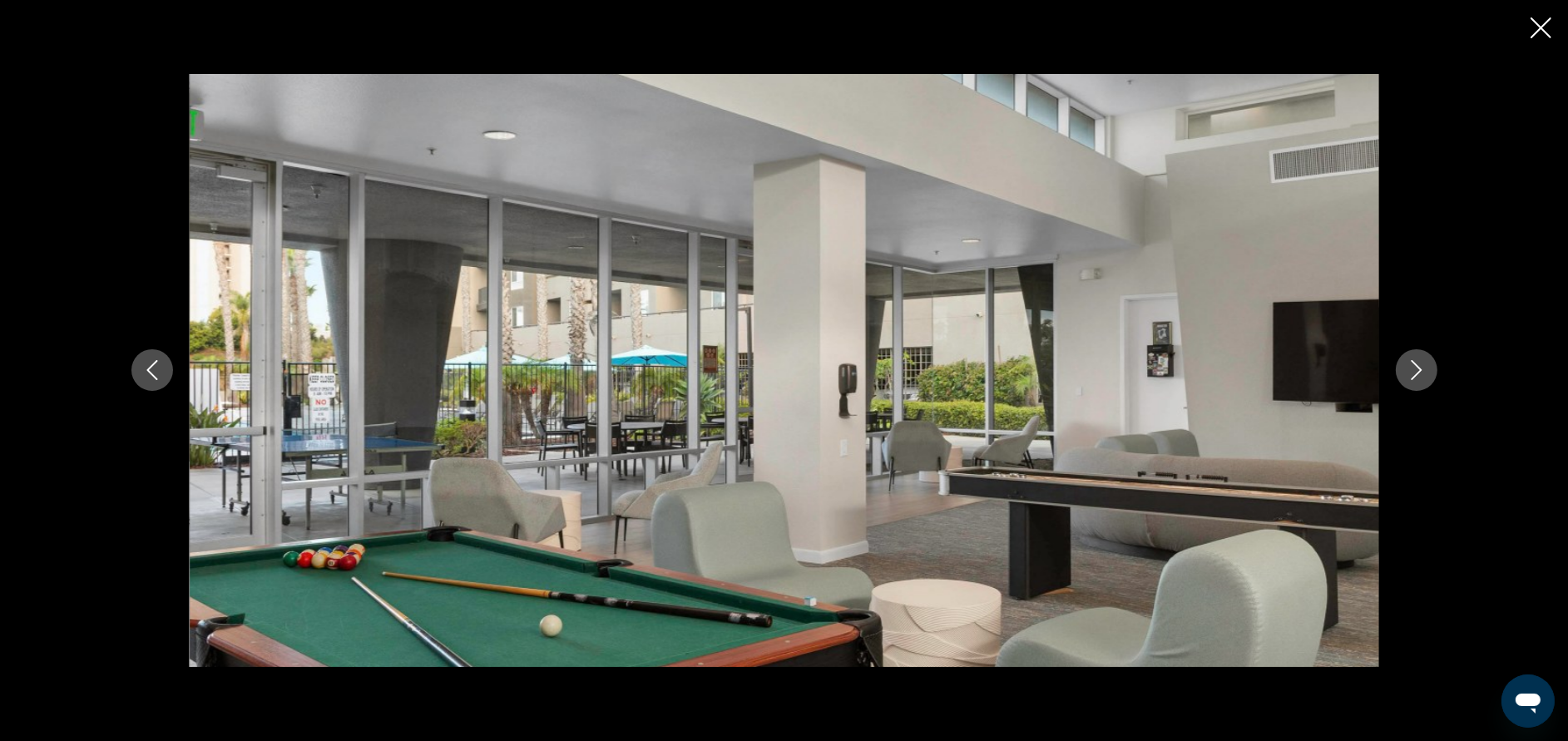
click at [1419, 368] on icon "Next image" at bounding box center [1416, 370] width 20 height 20
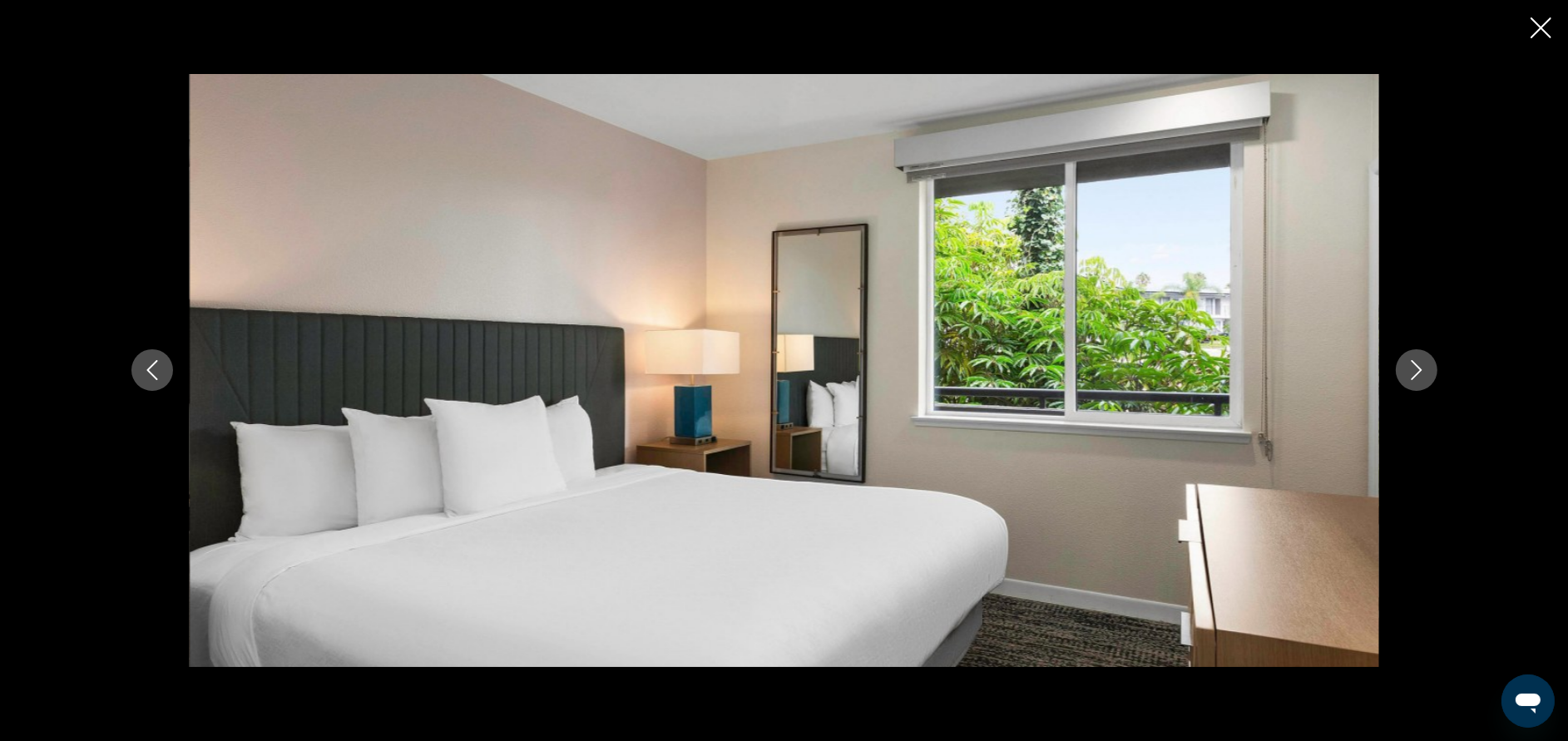
click at [1419, 368] on icon "Next image" at bounding box center [1416, 370] width 20 height 20
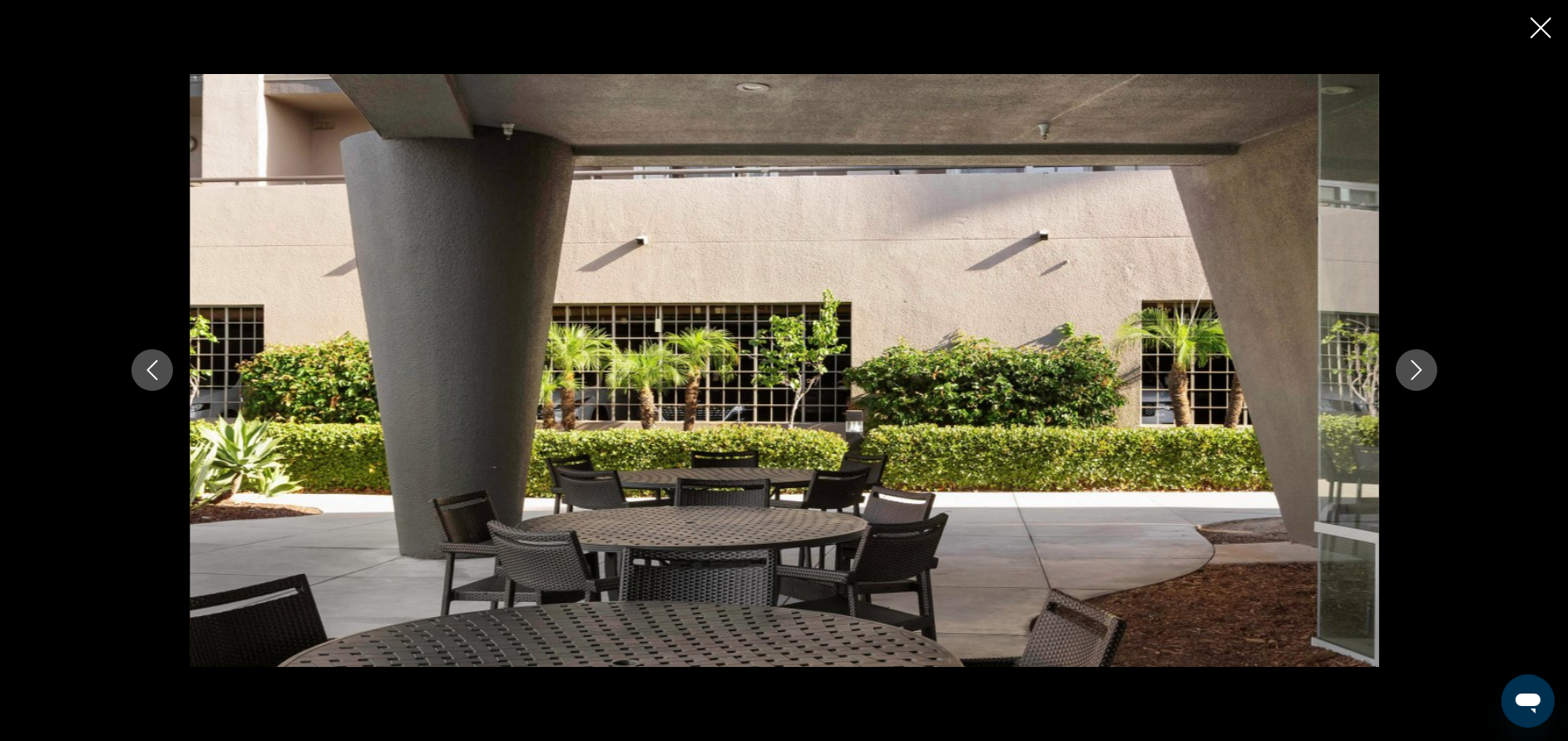
click at [1419, 368] on icon "Next image" at bounding box center [1416, 370] width 20 height 20
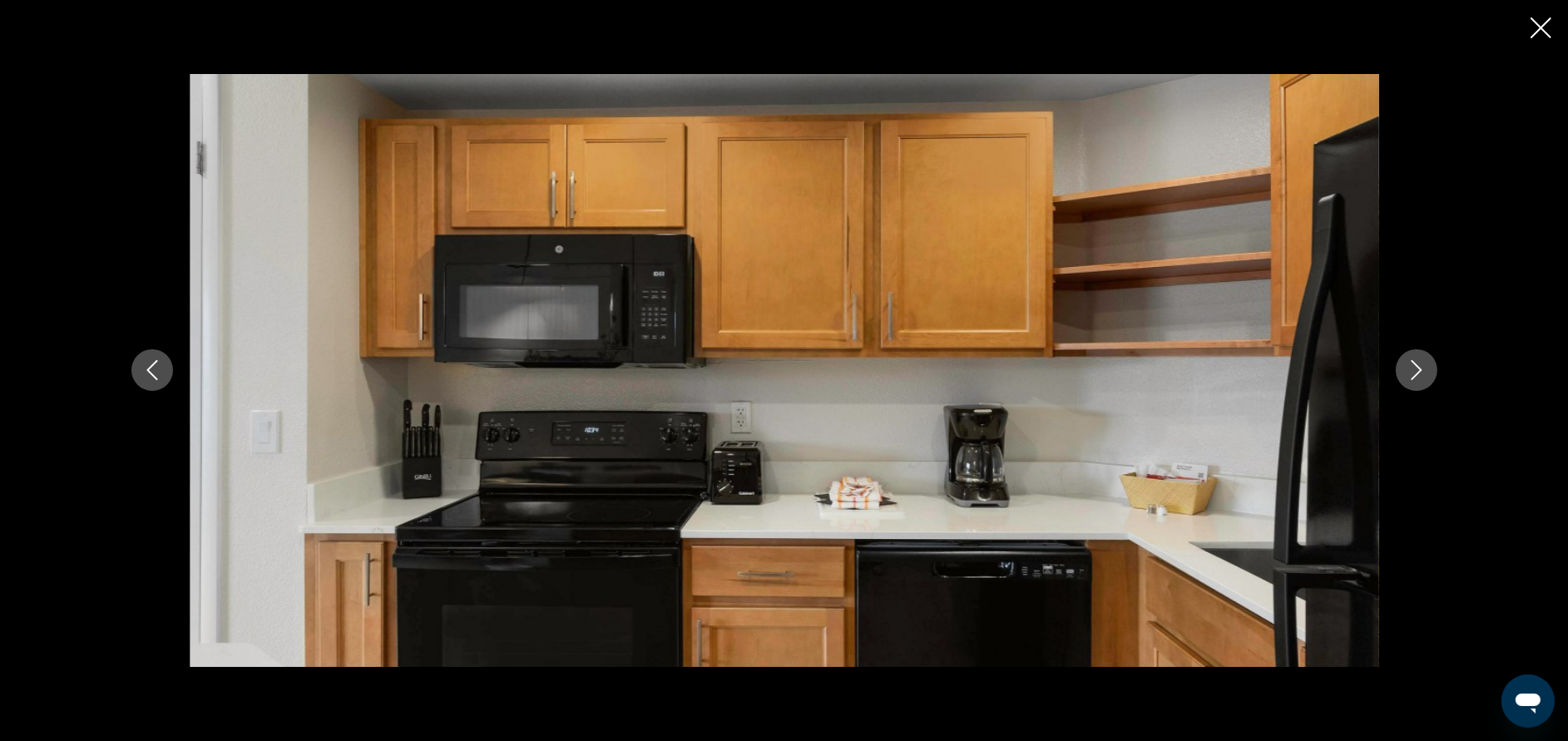
click at [1419, 368] on icon "Next image" at bounding box center [1416, 370] width 20 height 20
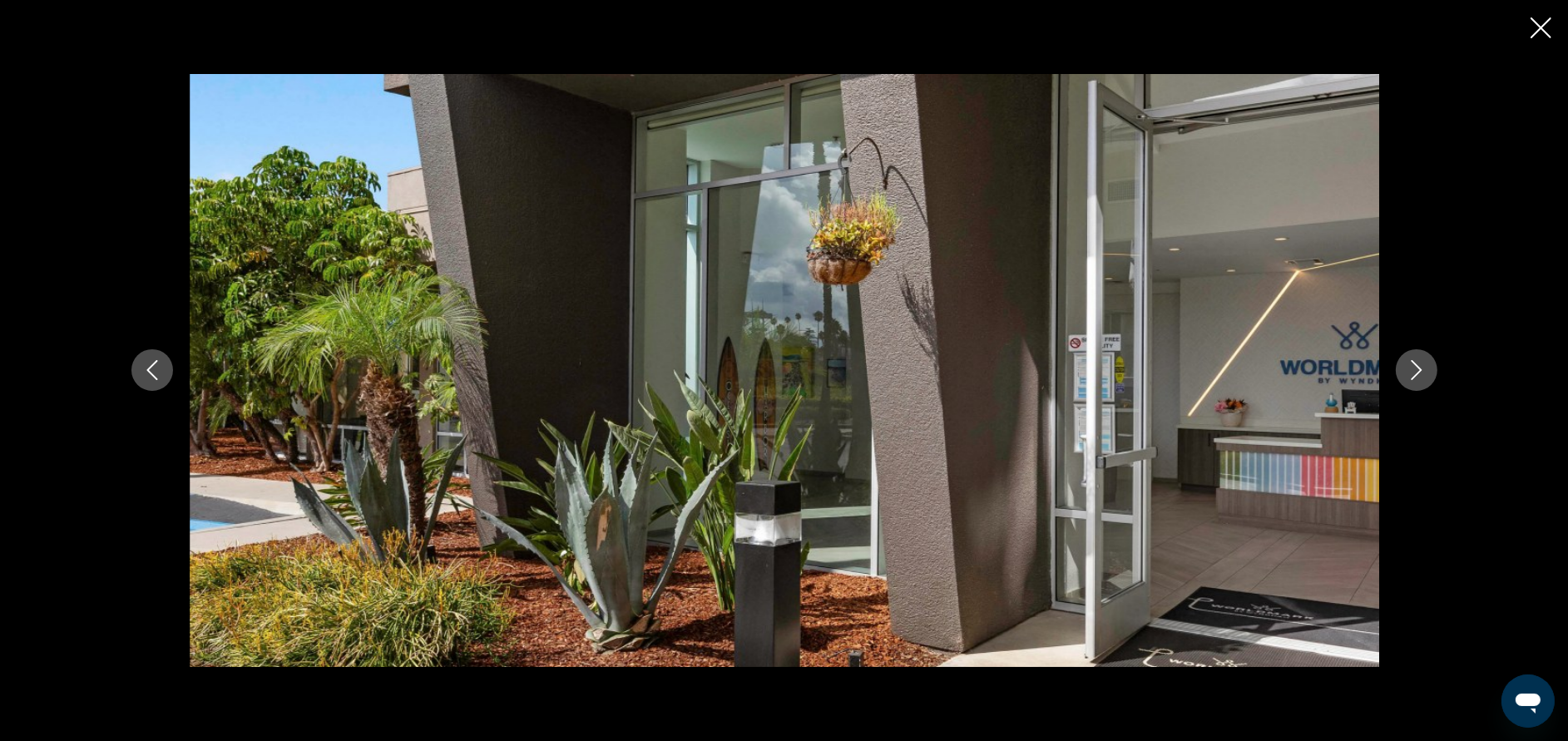
click at [1419, 368] on icon "Next image" at bounding box center [1416, 370] width 20 height 20
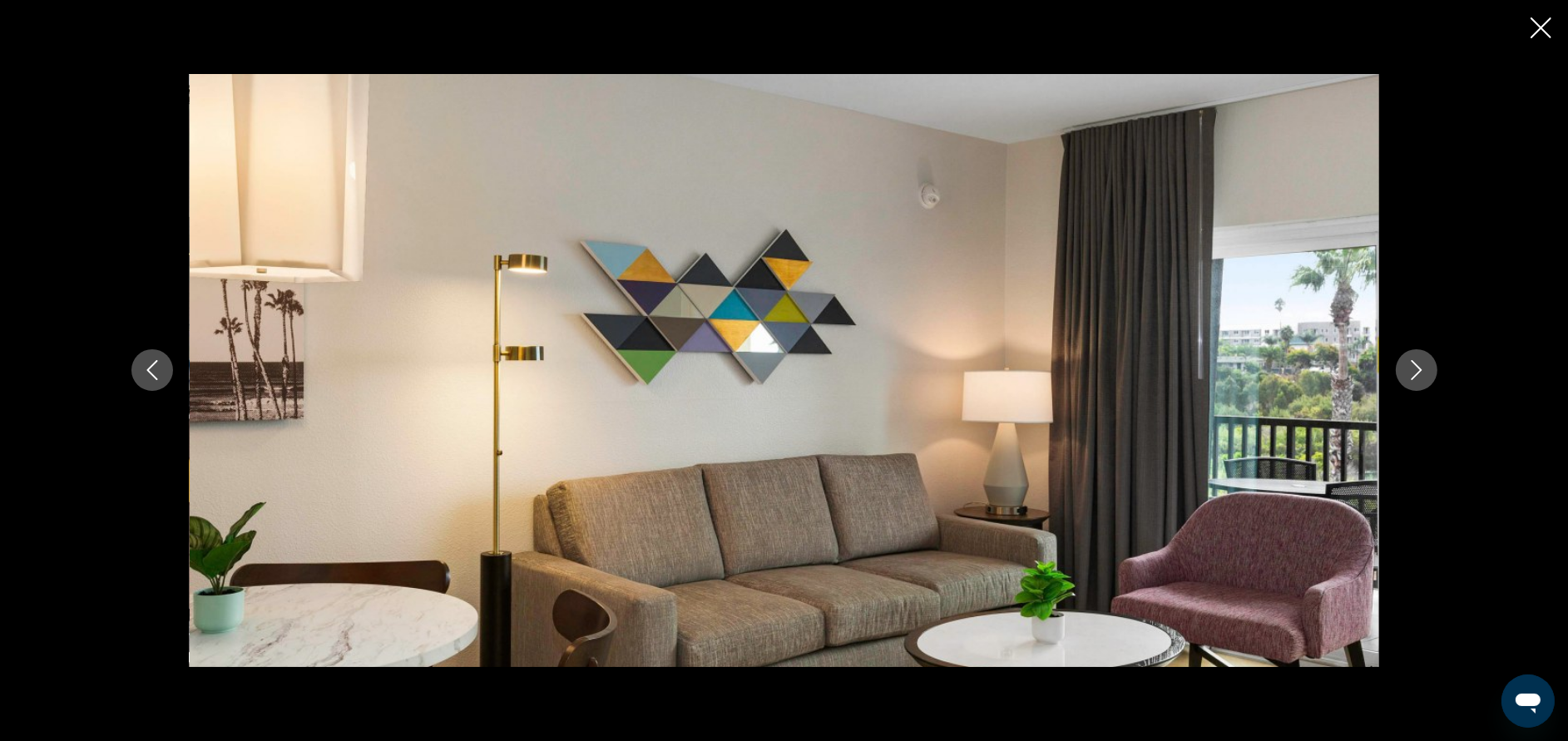
click at [1419, 368] on icon "Next image" at bounding box center [1416, 370] width 20 height 20
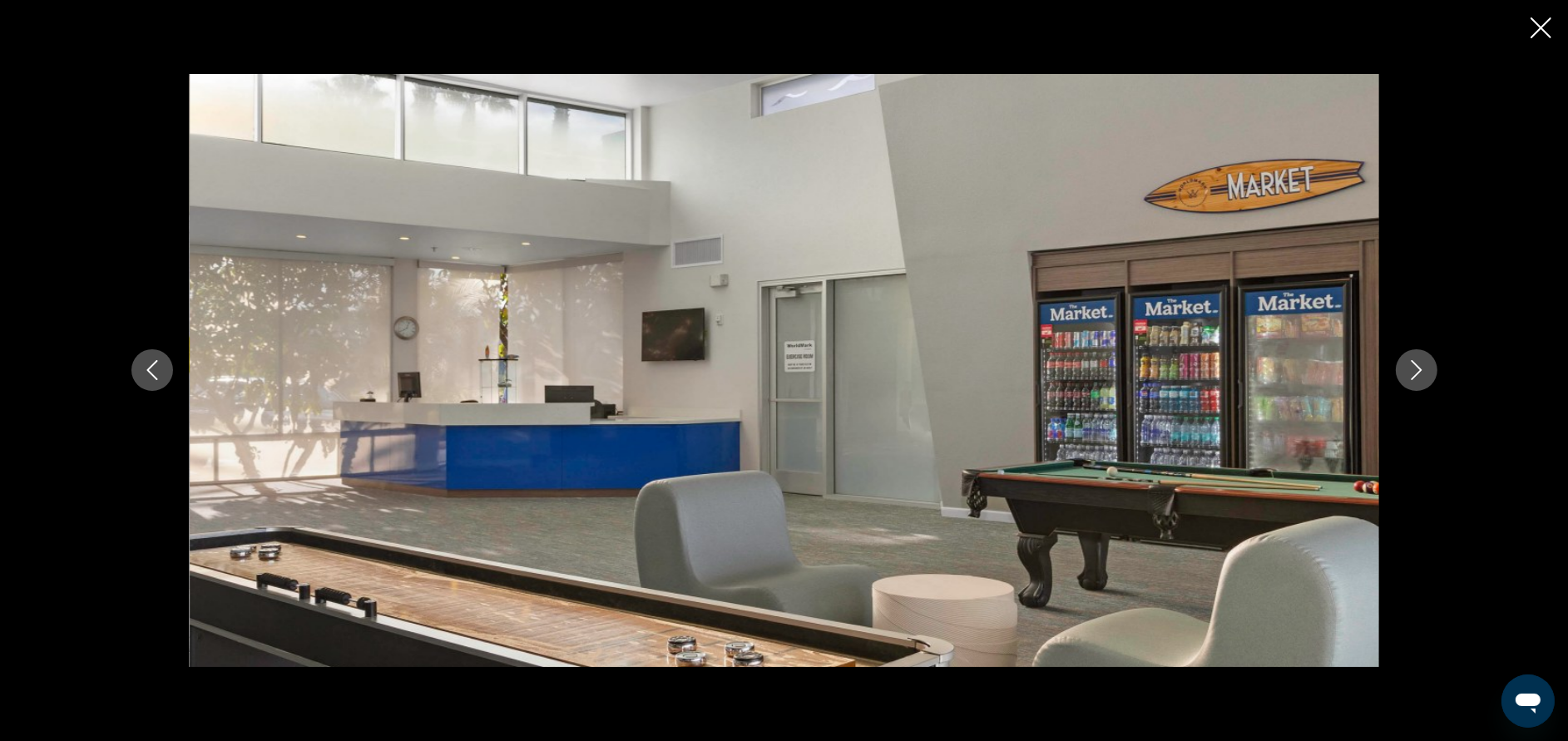
click at [1419, 368] on icon "Next image" at bounding box center [1416, 370] width 20 height 20
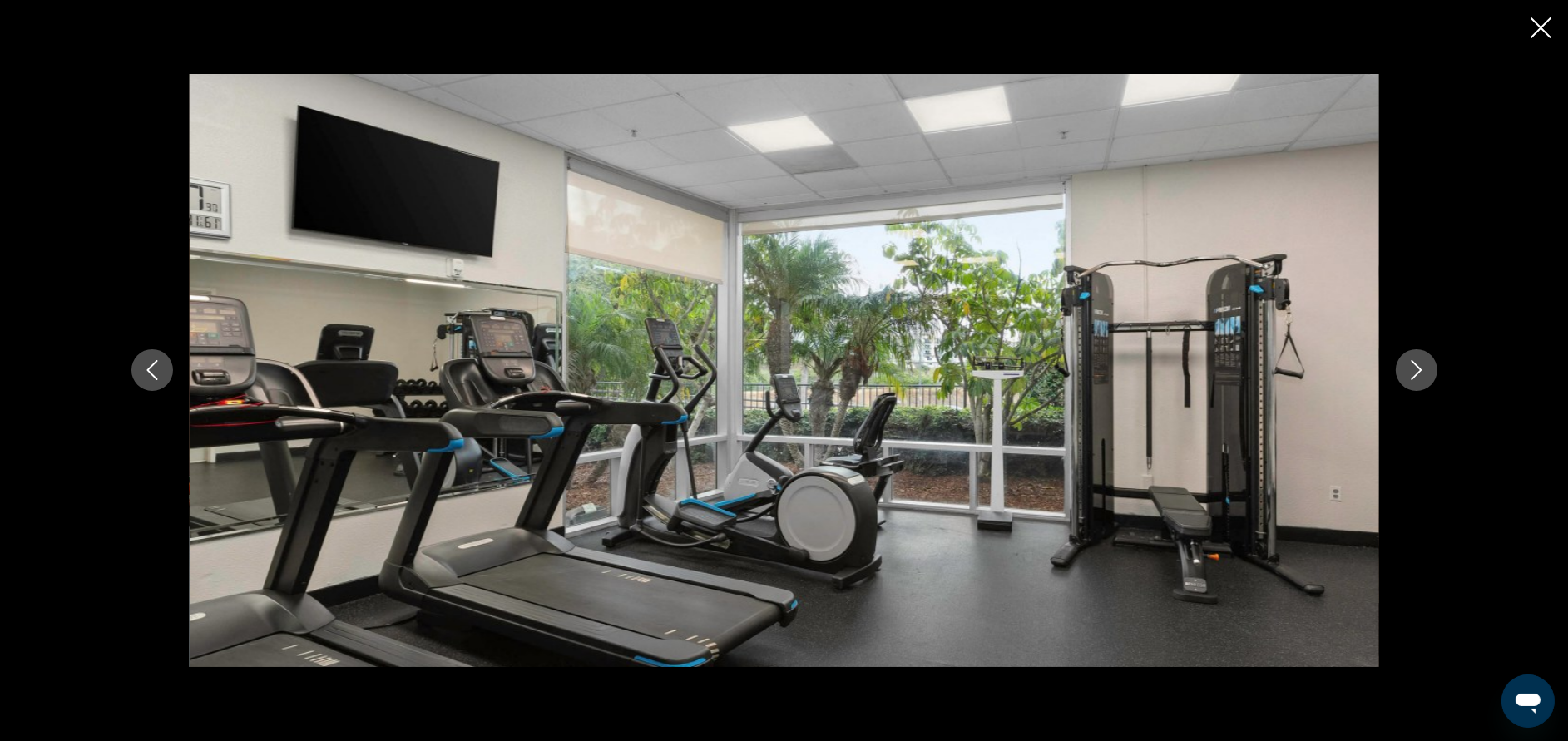
click at [1407, 379] on icon "Next image" at bounding box center [1416, 370] width 20 height 20
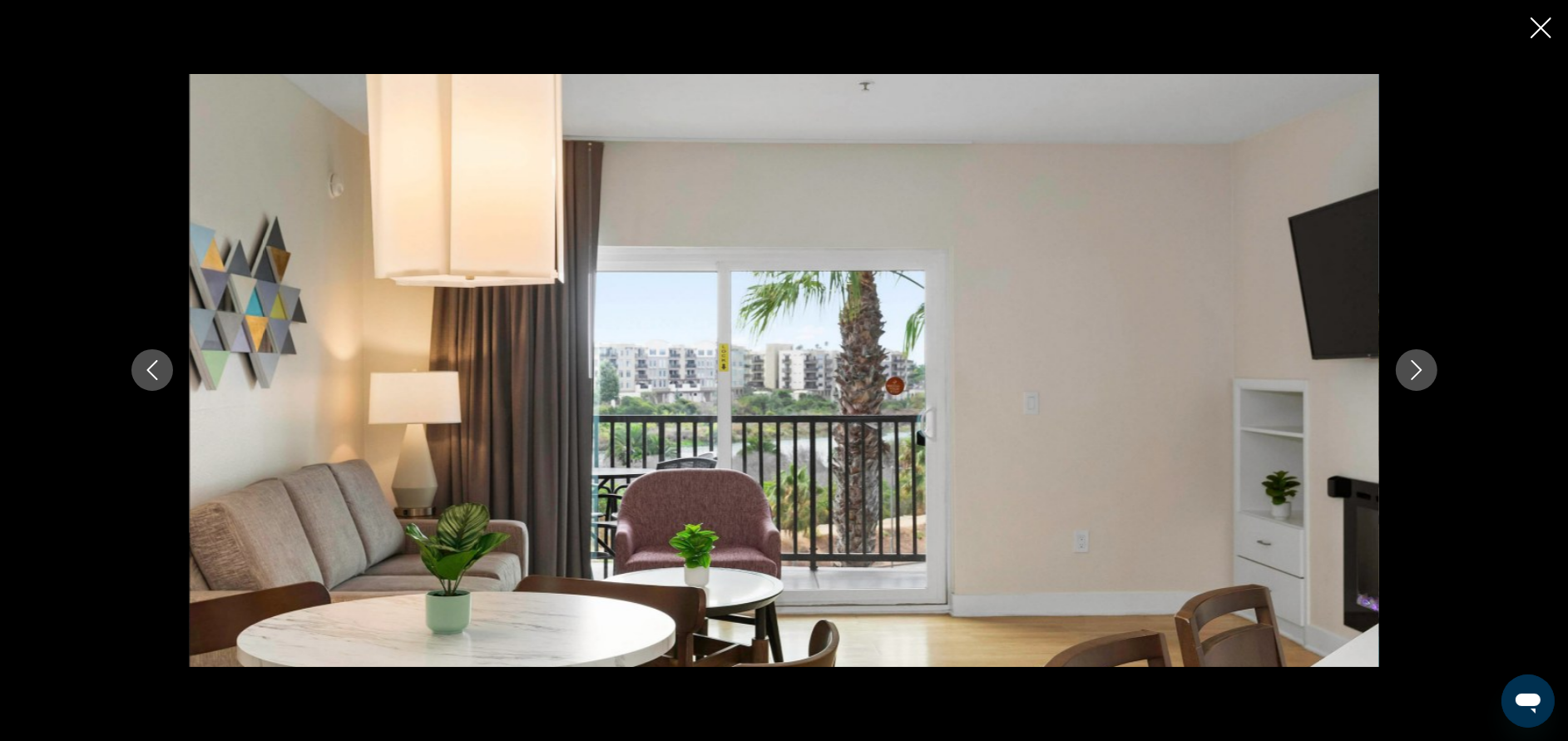
click at [1407, 379] on icon "Next image" at bounding box center [1416, 370] width 20 height 20
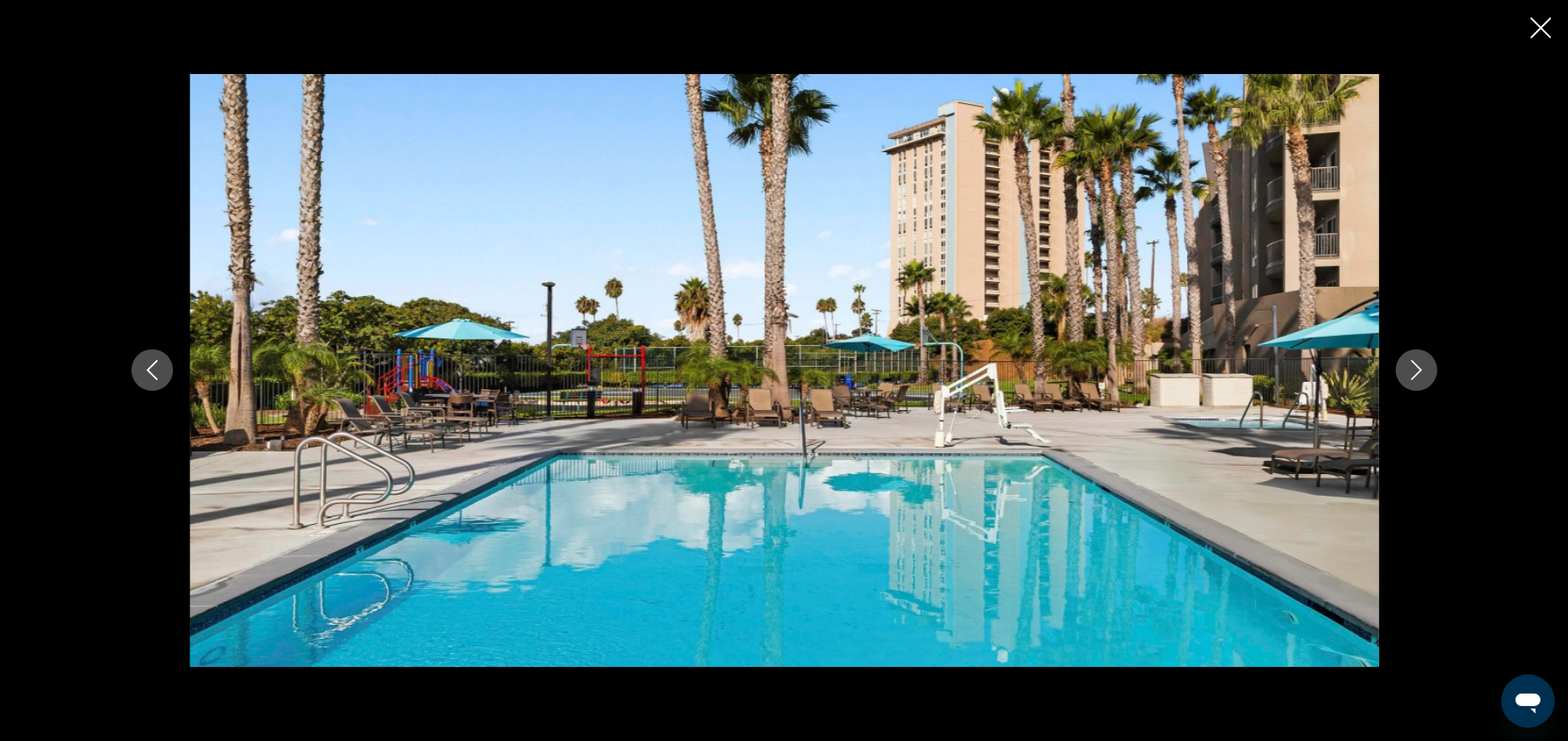
click at [1407, 379] on icon "Next image" at bounding box center [1416, 370] width 20 height 20
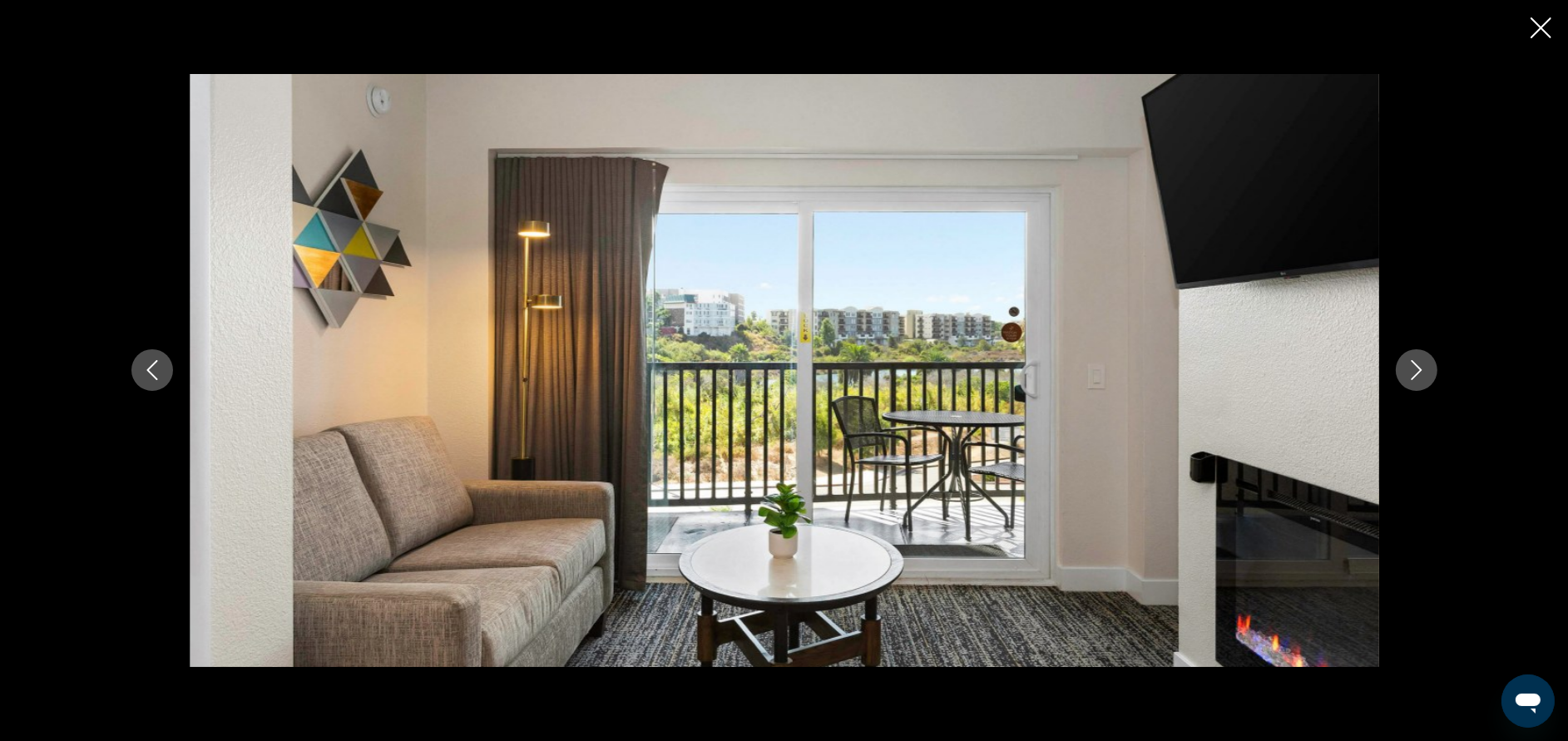
click at [1407, 379] on icon "Next image" at bounding box center [1416, 370] width 20 height 20
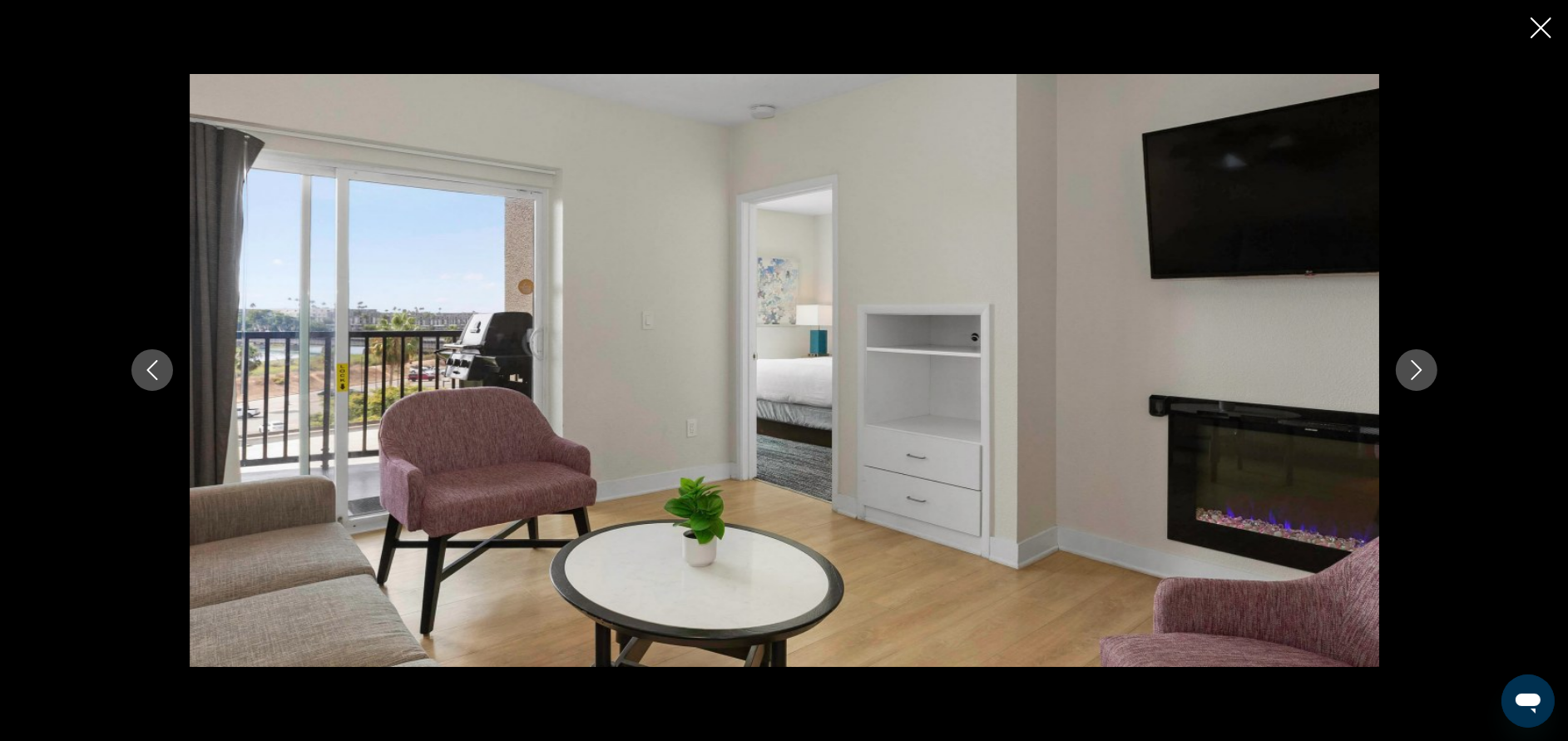
click at [1407, 379] on icon "Next image" at bounding box center [1416, 370] width 20 height 20
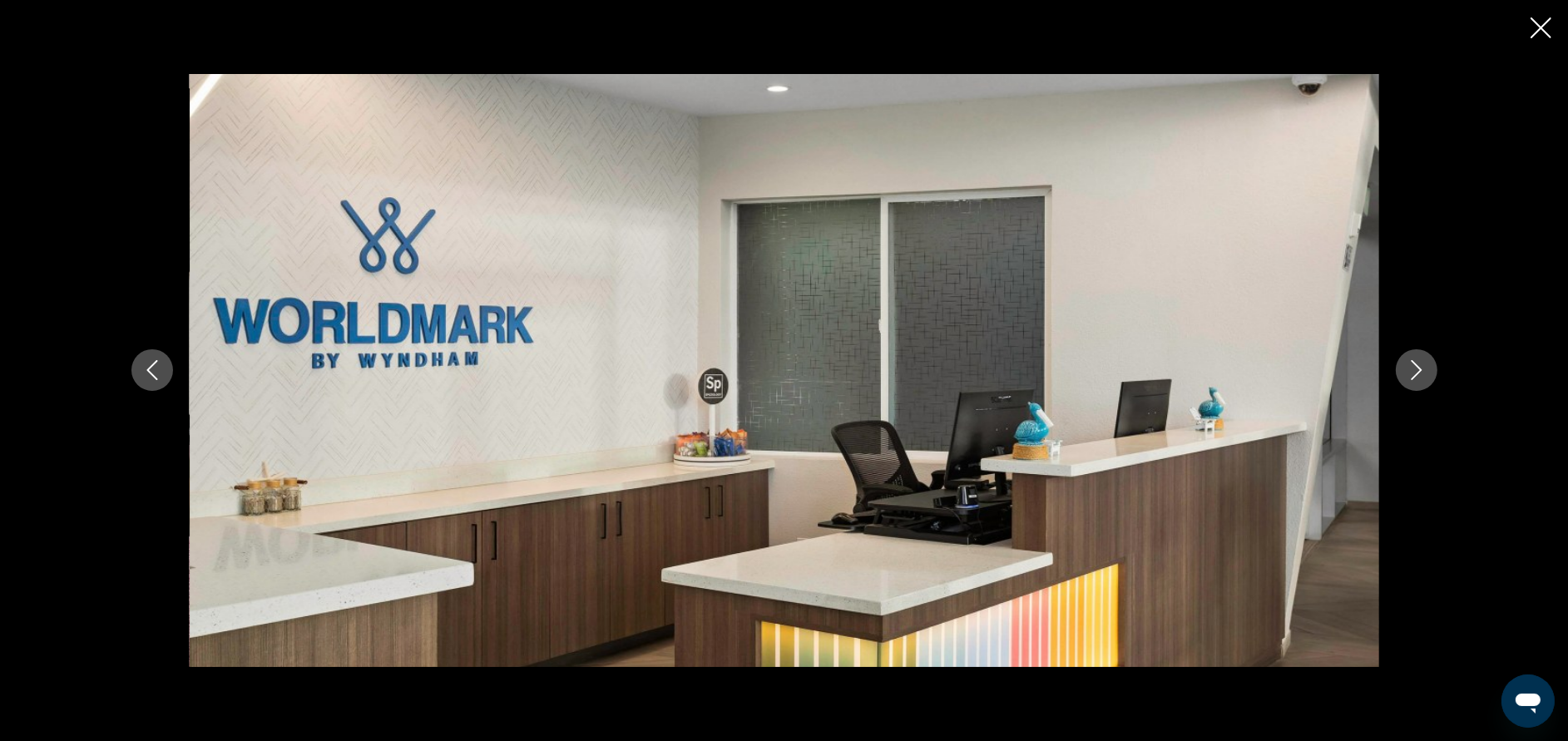
click at [1538, 25] on icon "Close slideshow" at bounding box center [1541, 28] width 21 height 21
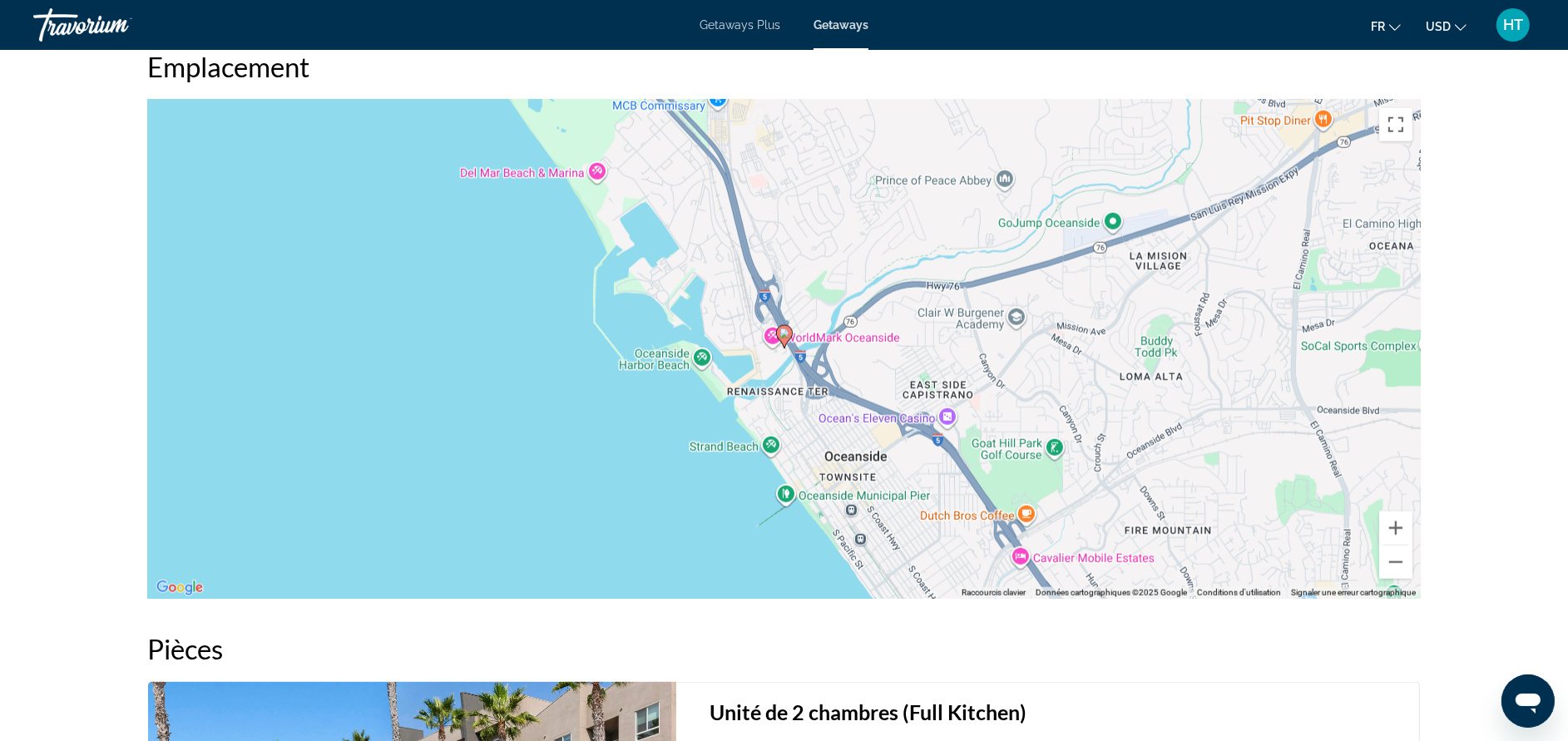
scroll to position [2294, 0]
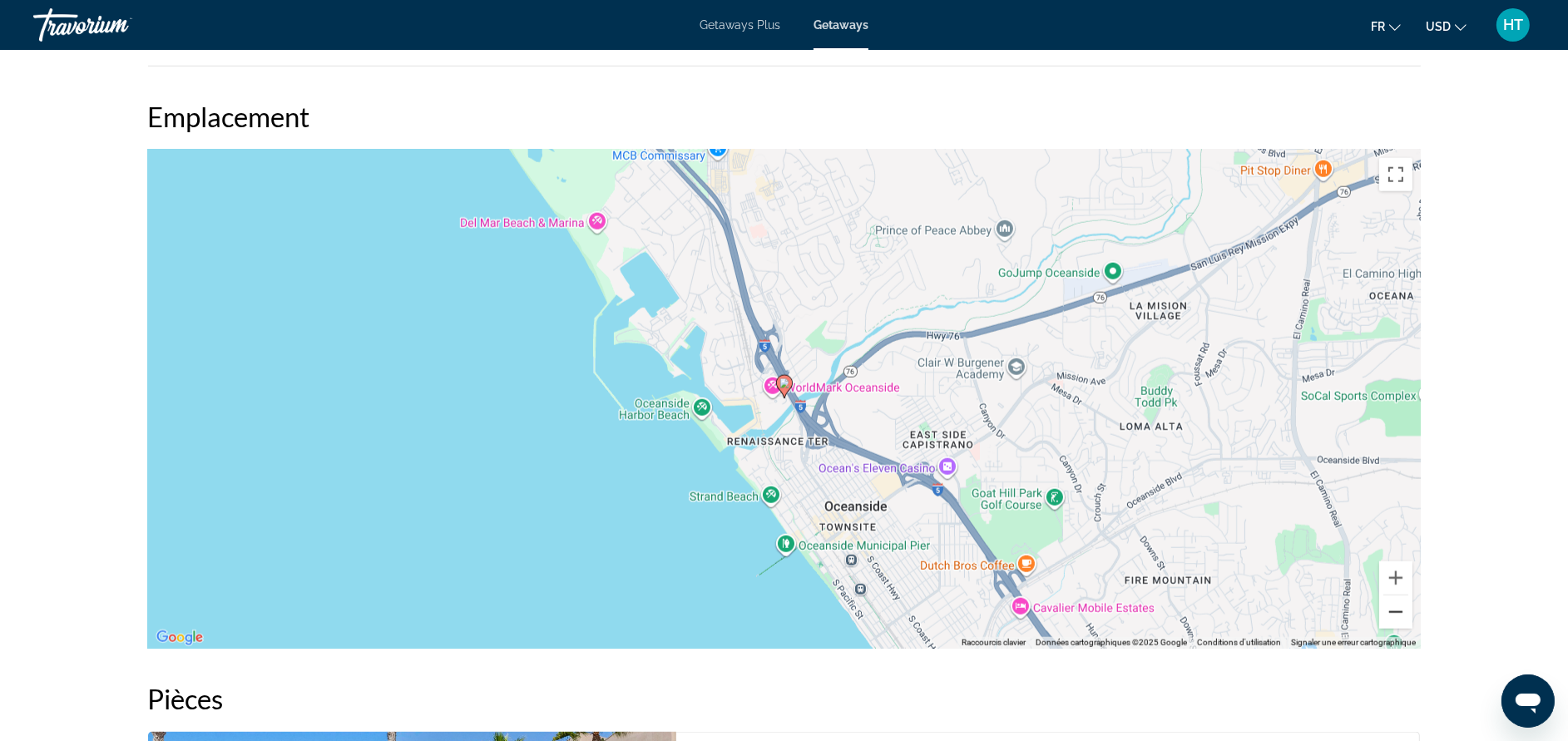
click at [1392, 612] on button "Zoom arrière" at bounding box center [1396, 612] width 33 height 33
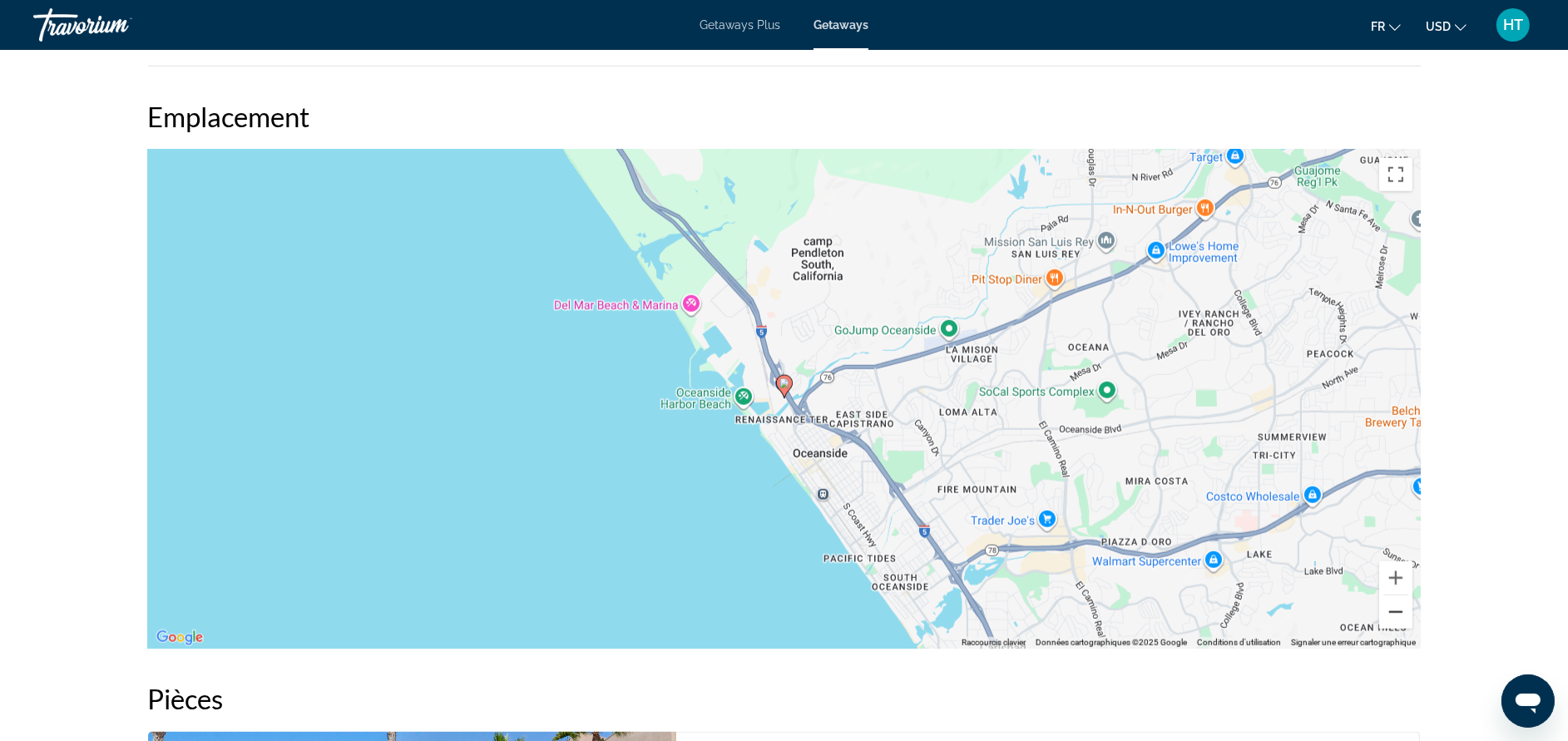
click at [1392, 612] on button "Zoom arrière" at bounding box center [1396, 612] width 33 height 33
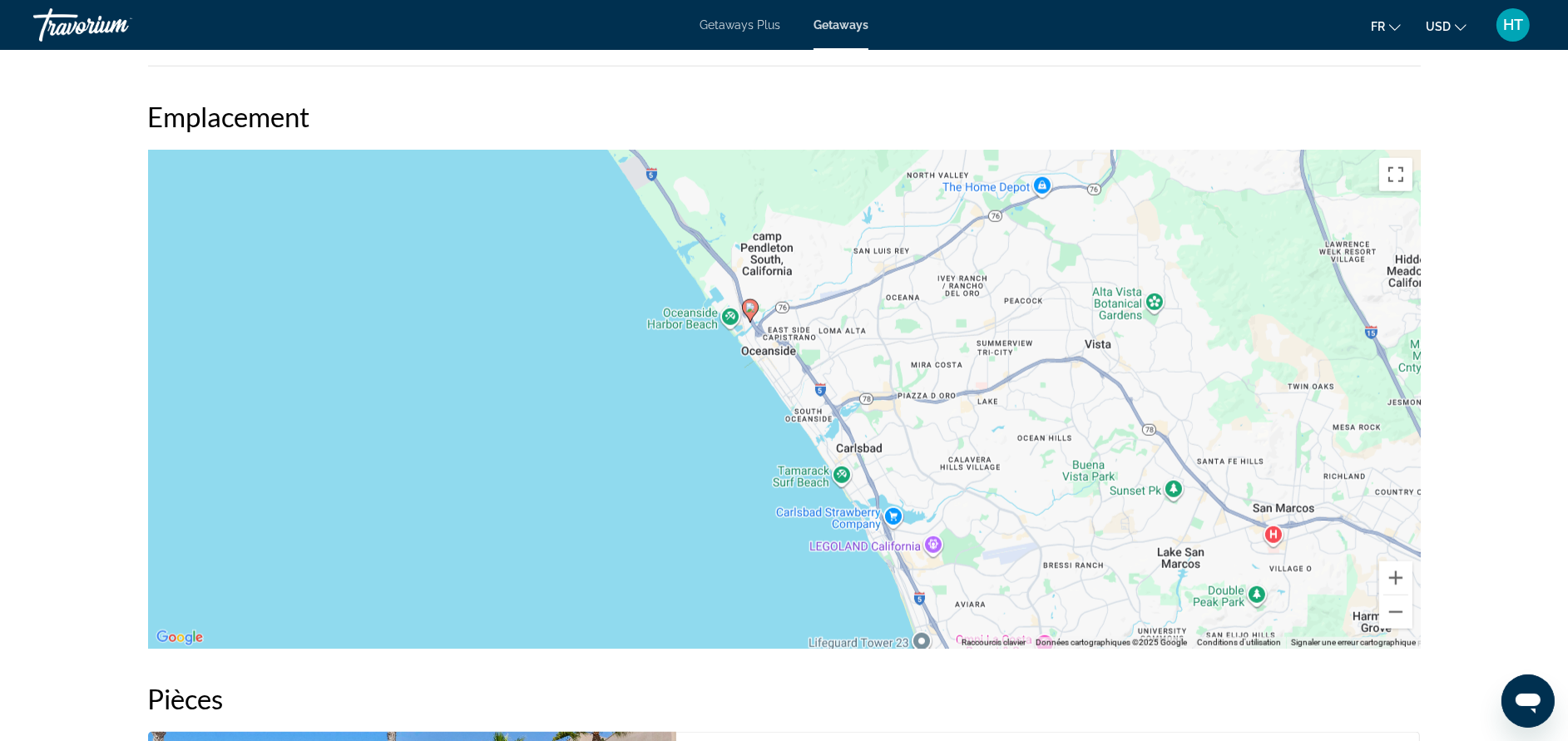
drag, startPoint x: 1051, startPoint y: 557, endPoint x: 1016, endPoint y: 481, distance: 83.7
click at [1016, 481] on div "Pour activer le glissement avec le clavier, appuyez sur Alt+Entrée. Une fois ce…" at bounding box center [784, 399] width 1273 height 499
click at [1405, 570] on button "Zoom avant" at bounding box center [1396, 578] width 33 height 33
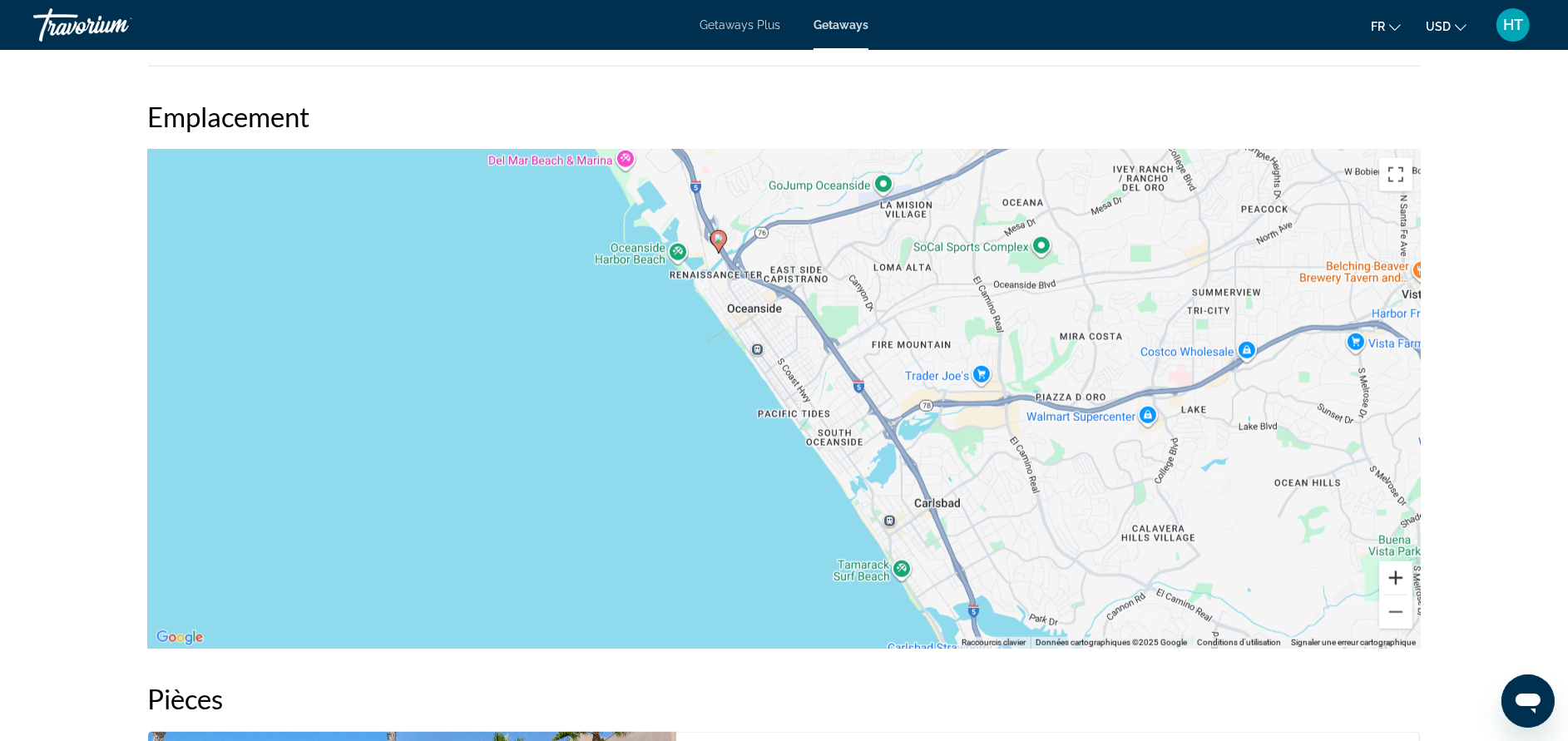
click at [1405, 570] on button "Zoom avant" at bounding box center [1396, 578] width 33 height 33
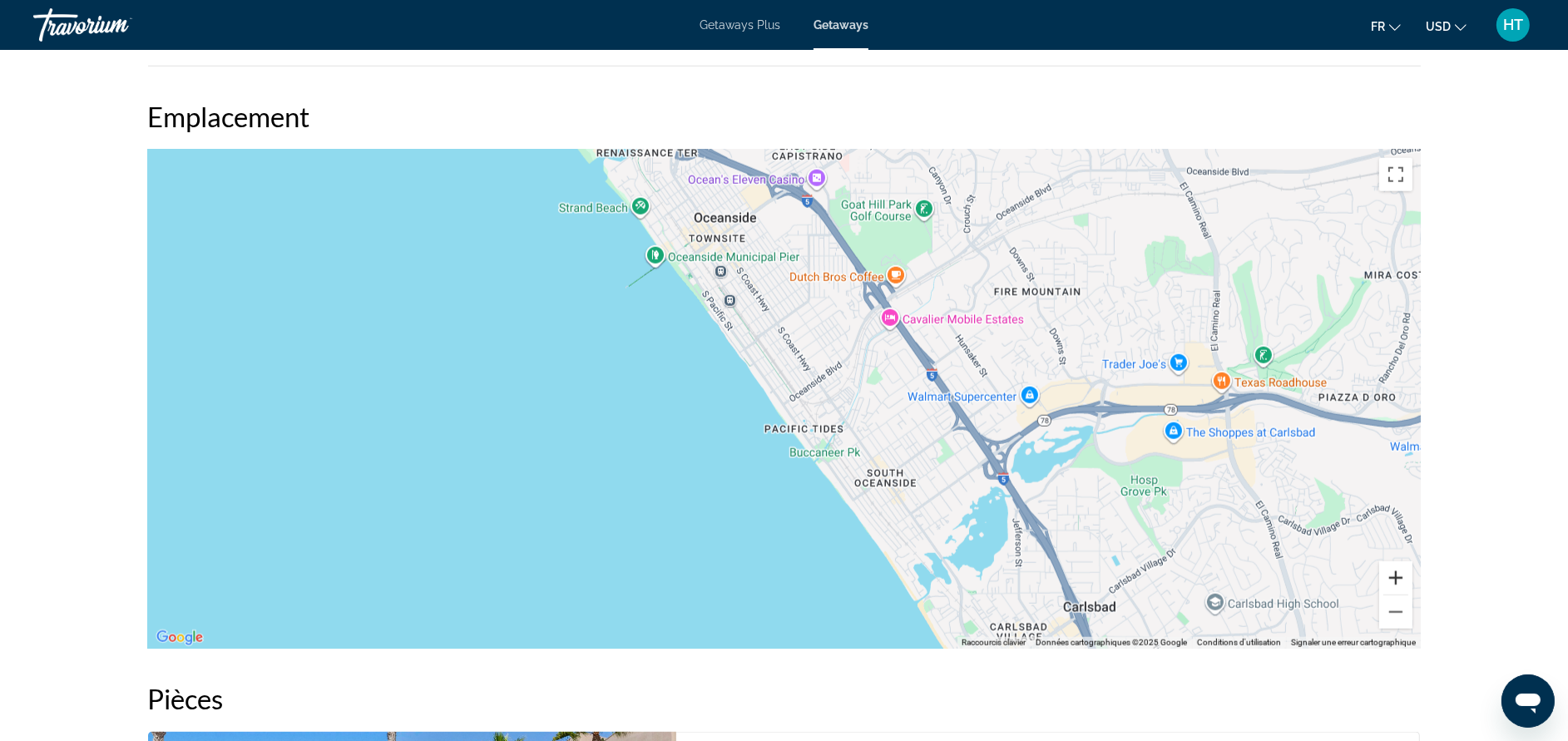
click at [1405, 570] on button "Zoom avant" at bounding box center [1396, 578] width 33 height 33
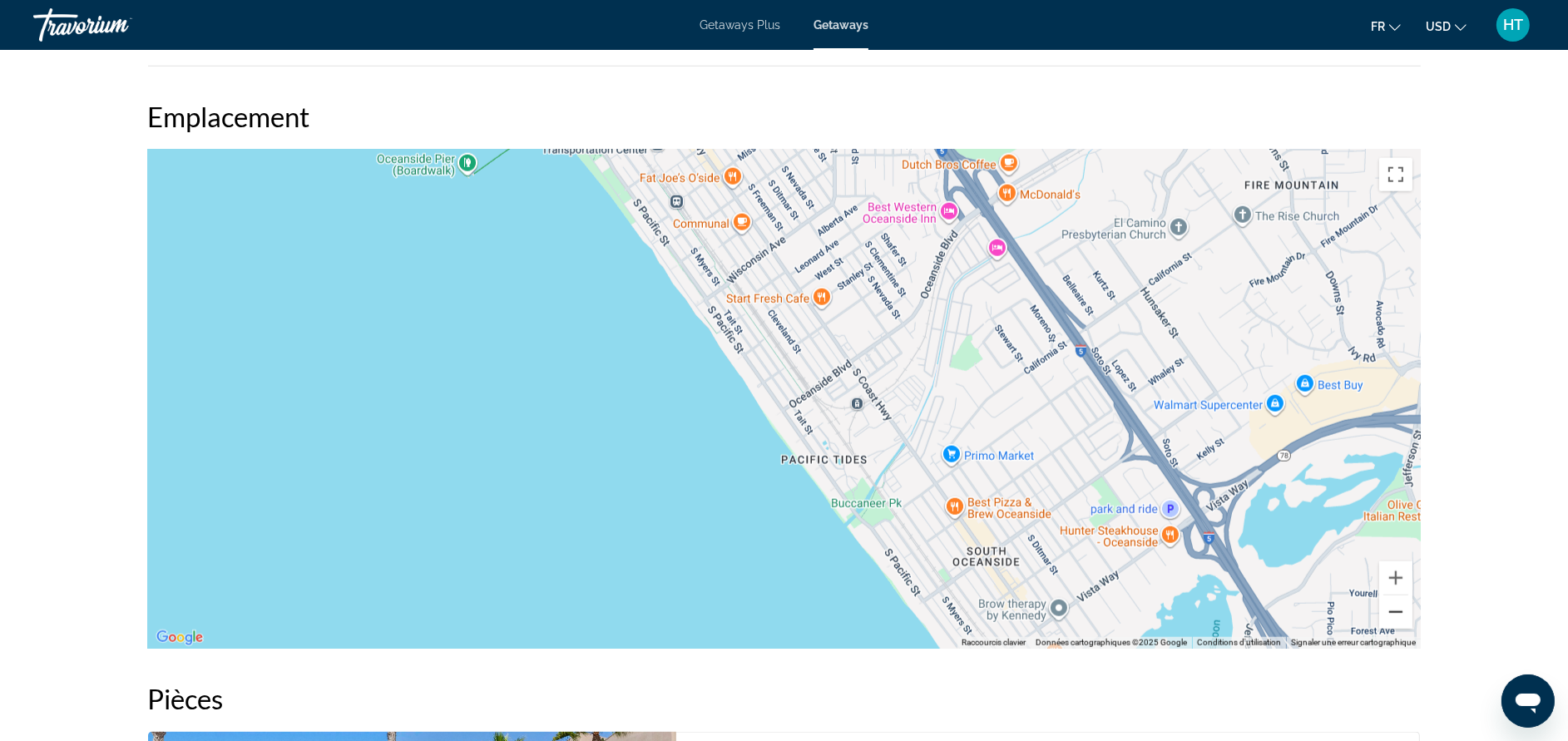
click at [1400, 609] on button "Zoom arrière" at bounding box center [1396, 612] width 33 height 33
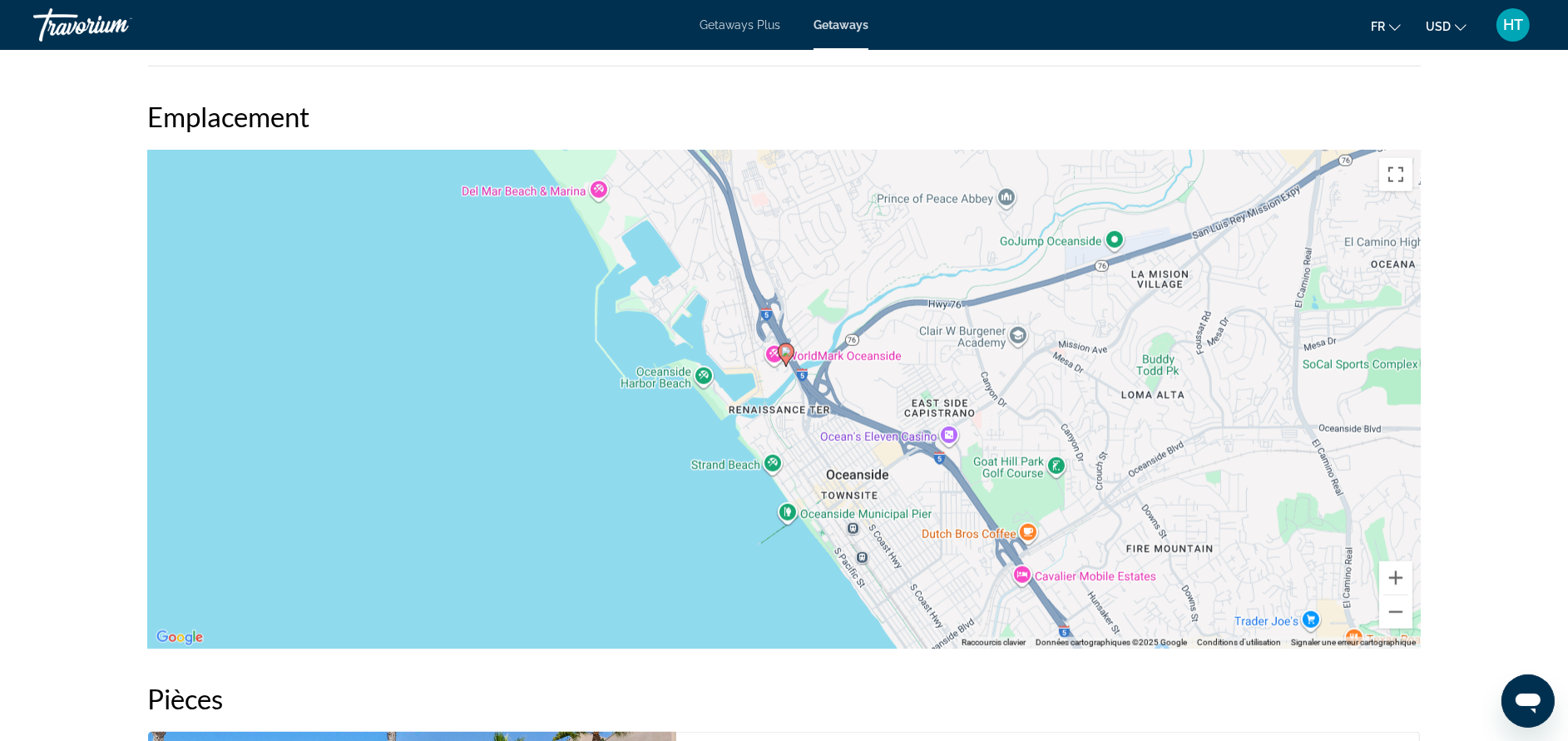
drag, startPoint x: 1054, startPoint y: 261, endPoint x: 1187, endPoint y: 519, distance: 290.3
click at [1187, 519] on div "Pour activer le glissement avec le clavier, appuyez sur Alt+Entrée. Une fois ce…" at bounding box center [784, 399] width 1273 height 499
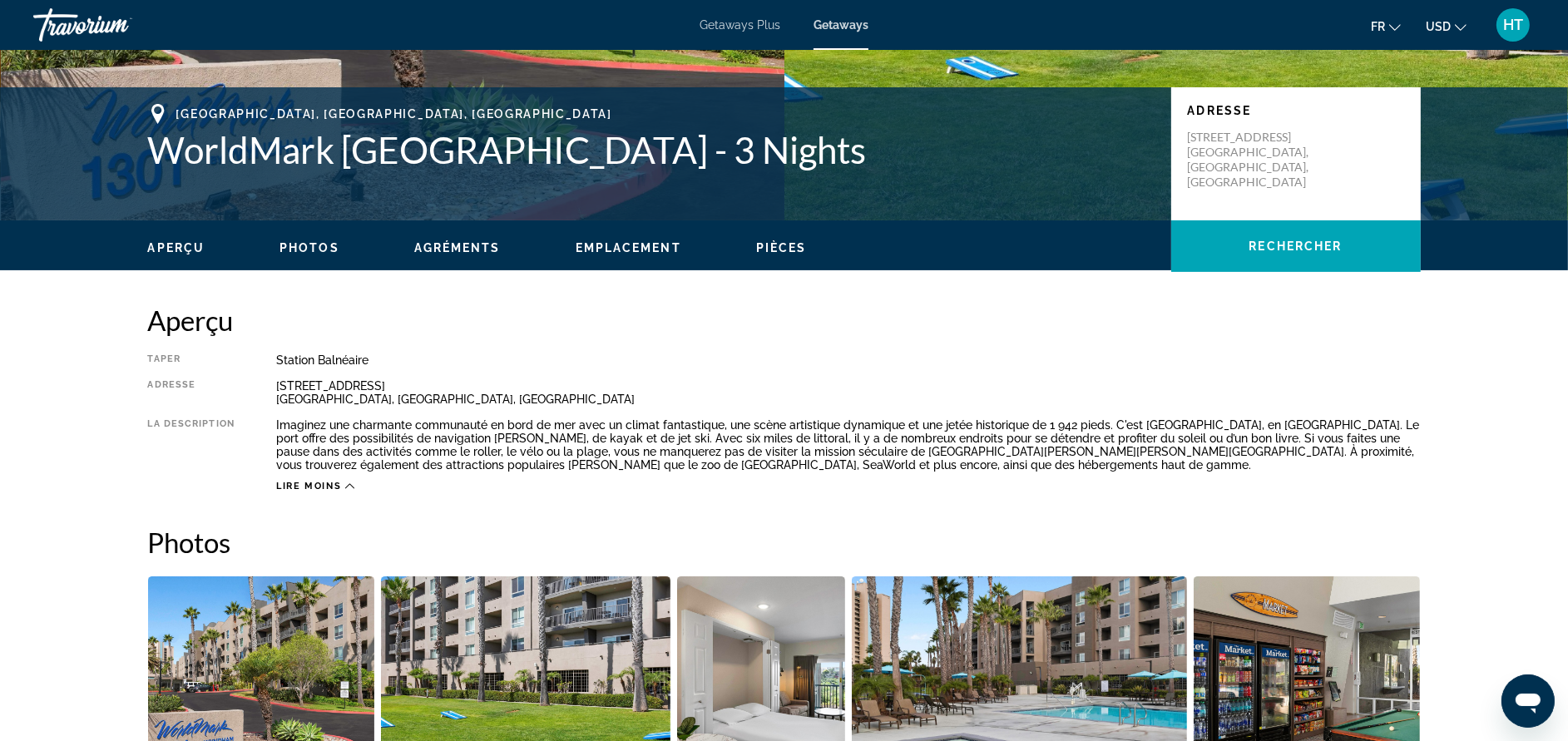
scroll to position [340, 0]
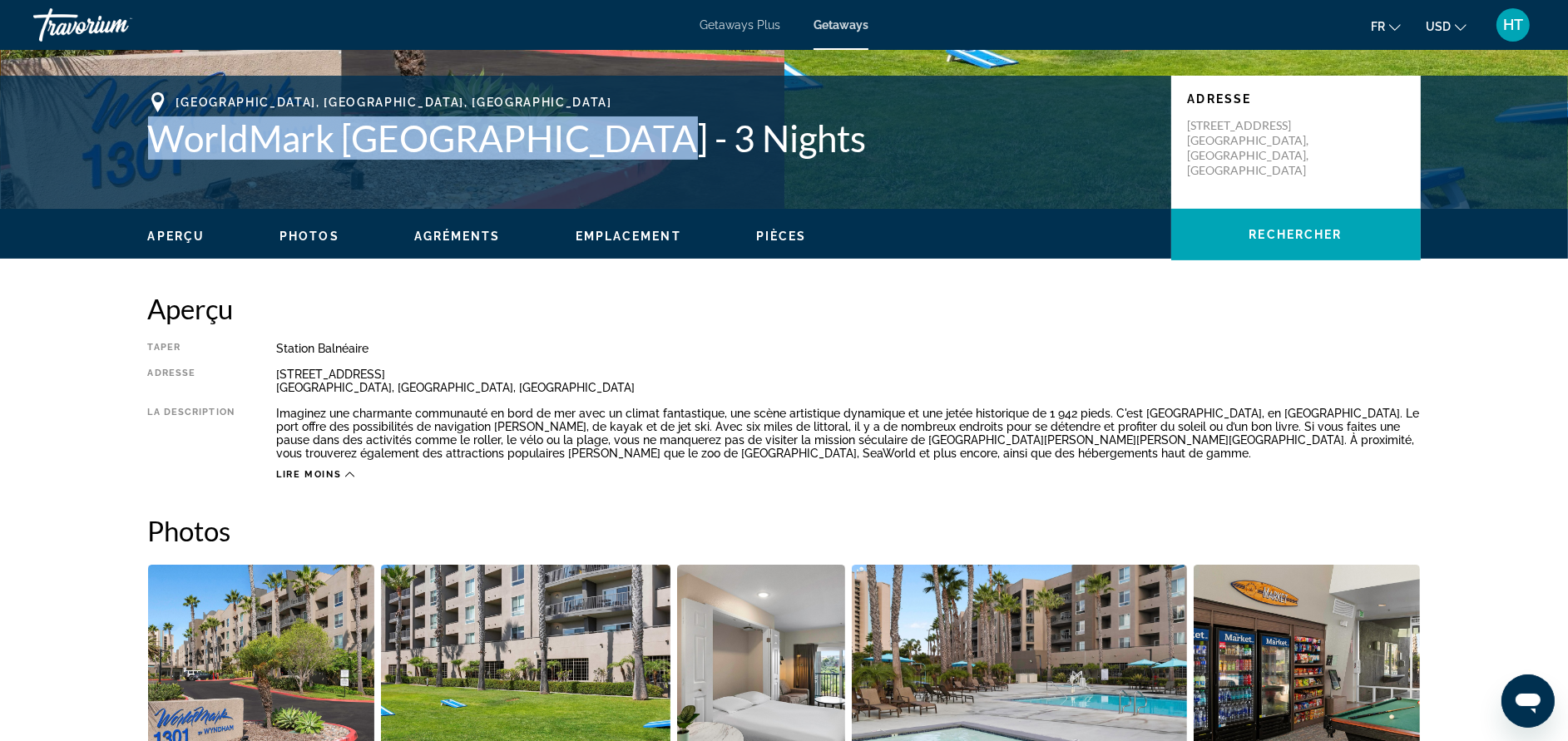
drag, startPoint x: 630, startPoint y: 153, endPoint x: 159, endPoint y: 144, distance: 471.1
click at [159, 144] on h1 "WorldMark [GEOGRAPHIC_DATA] - 3 Nights" at bounding box center [651, 138] width 1007 height 43
copy h1 "WorldMark [GEOGRAPHIC_DATA]"
